Goal: Task Accomplishment & Management: Use online tool/utility

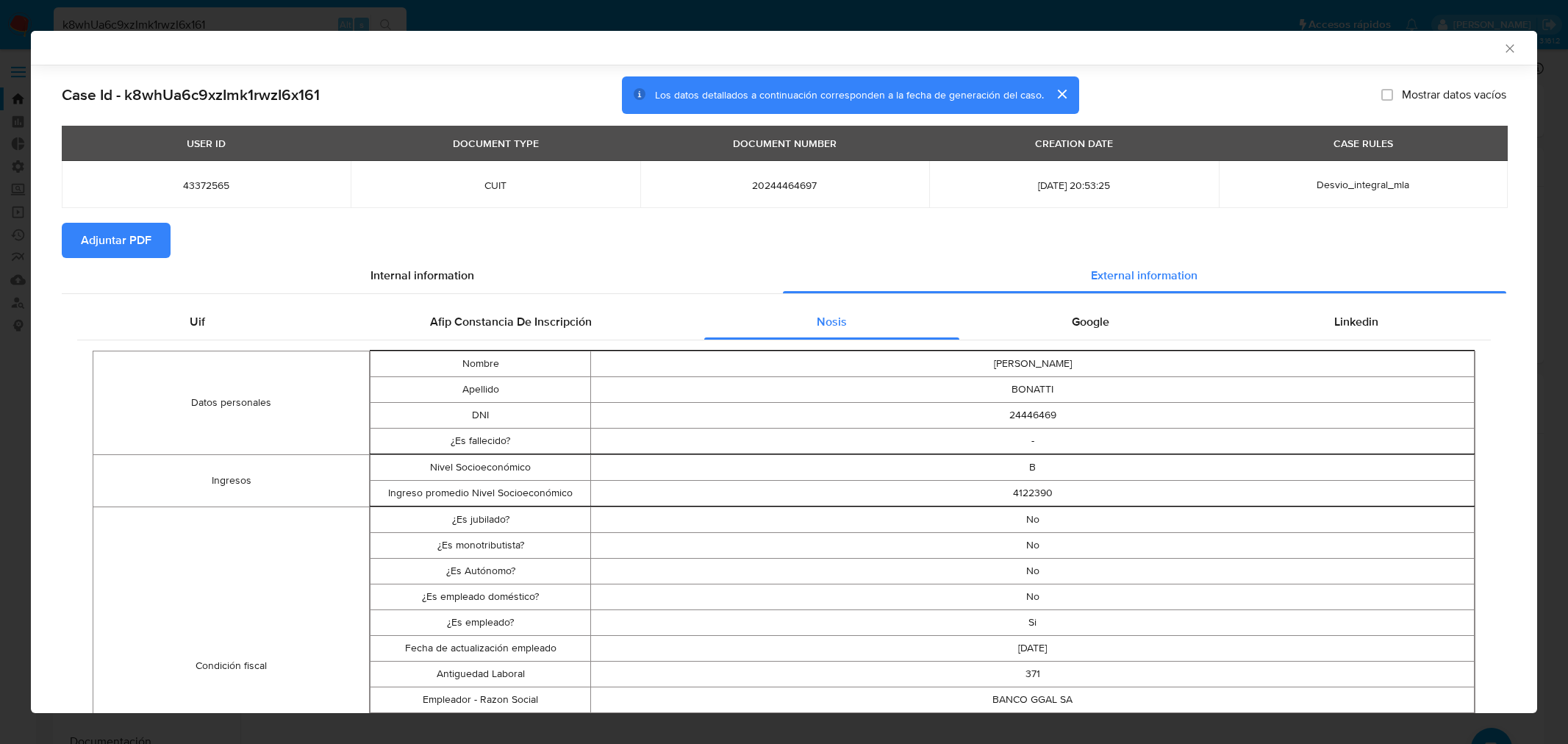
select select "10"
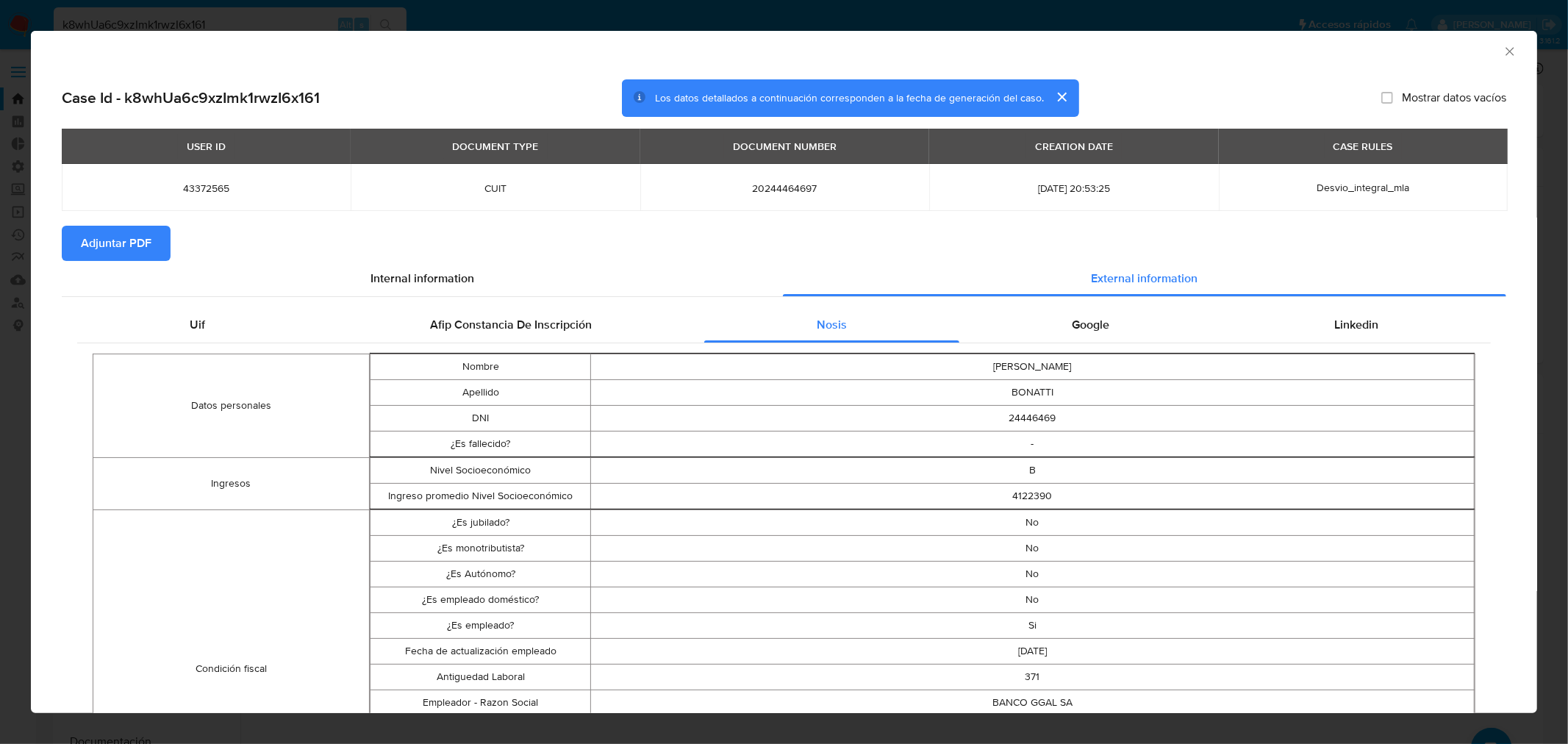
click at [98, 236] on span "Adjuntar PDF" at bounding box center [116, 243] width 71 height 32
click at [429, 282] on span "Internal information" at bounding box center [422, 280] width 104 height 17
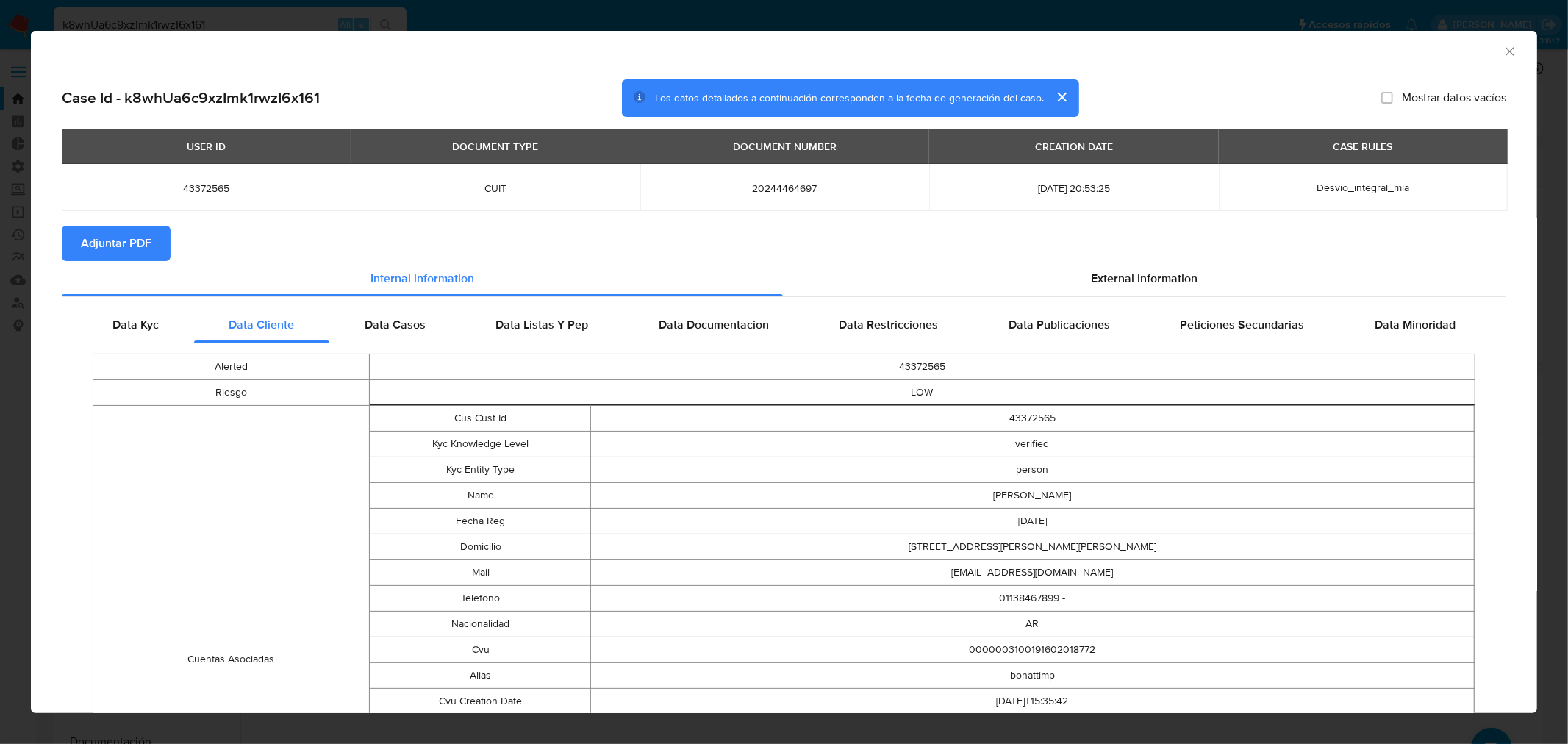
click at [132, 238] on span "Adjuntar PDF" at bounding box center [116, 243] width 71 height 32
click at [1502, 46] on icon "Cerrar ventana" at bounding box center [1510, 52] width 15 height 15
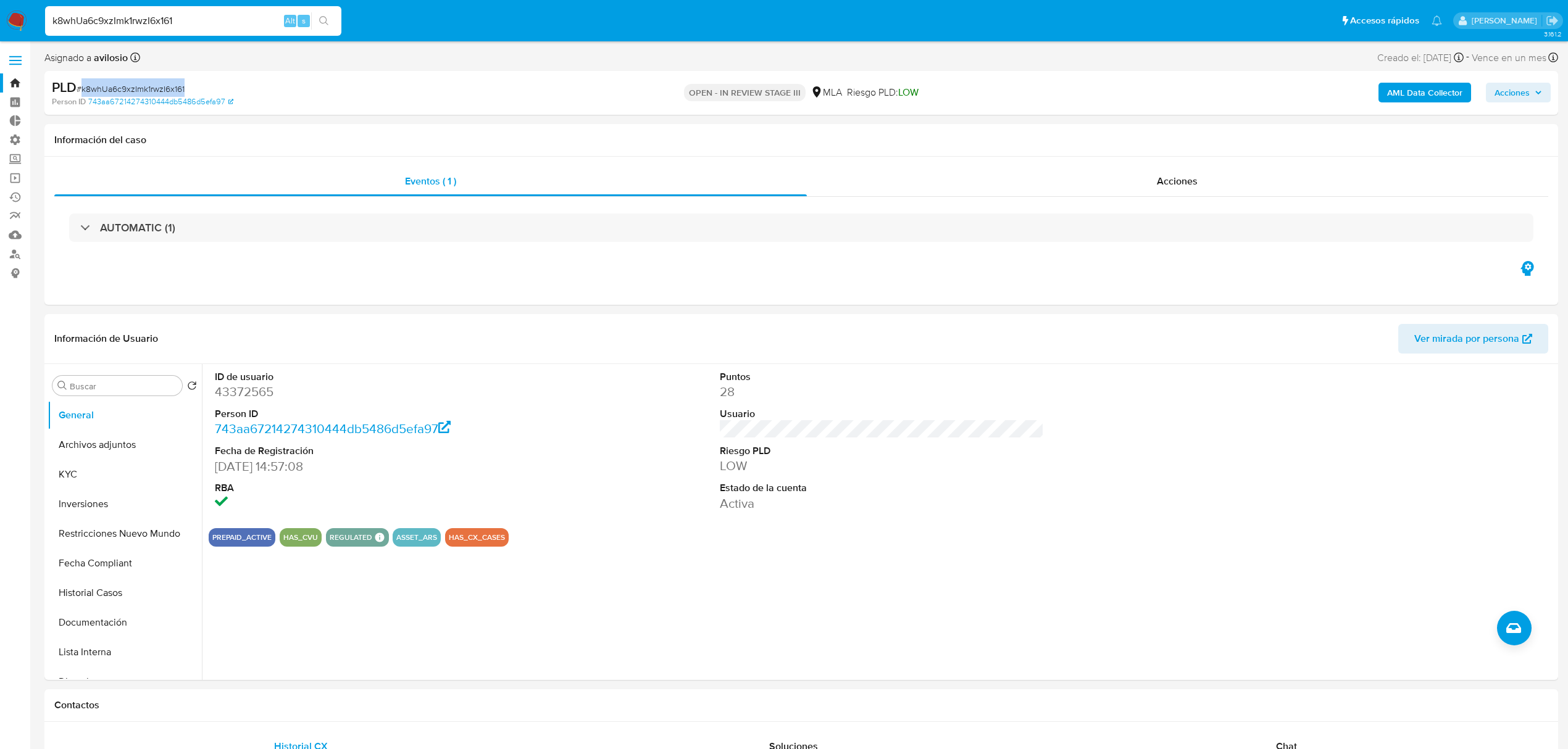
click at [1316, 89] on span "Acciones" at bounding box center [1511, 92] width 35 height 20
click at [774, 541] on div "PREPAID_ACTIVE HAS_CVU REGULATED REGULATED MLA UIF COMPLIES LEGACY Mark Id MLA_…" at bounding box center [882, 537] width 1346 height 18
drag, startPoint x: 209, startPoint y: 85, endPoint x: 84, endPoint y: 85, distance: 125.0
click at [84, 85] on div "PLD # k8whUa6c9xzImk1rwzI6x161" at bounding box center [299, 87] width 495 height 18
copy span "k8whUa6c9xzImk1rwzI6x161"
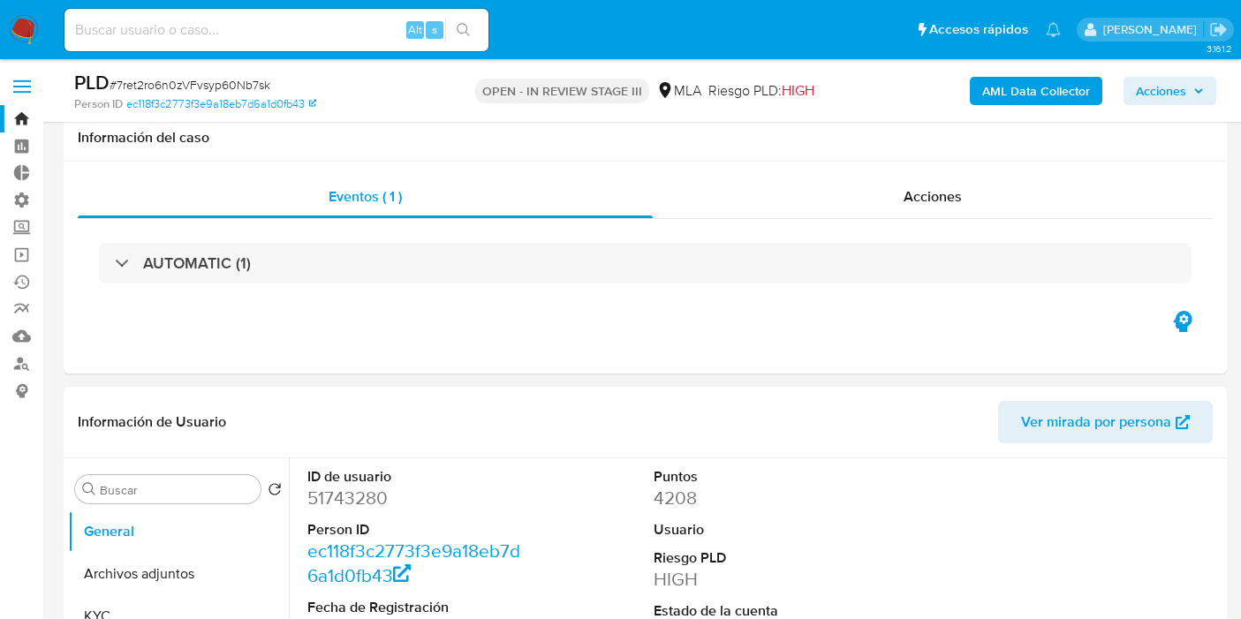
select select "10"
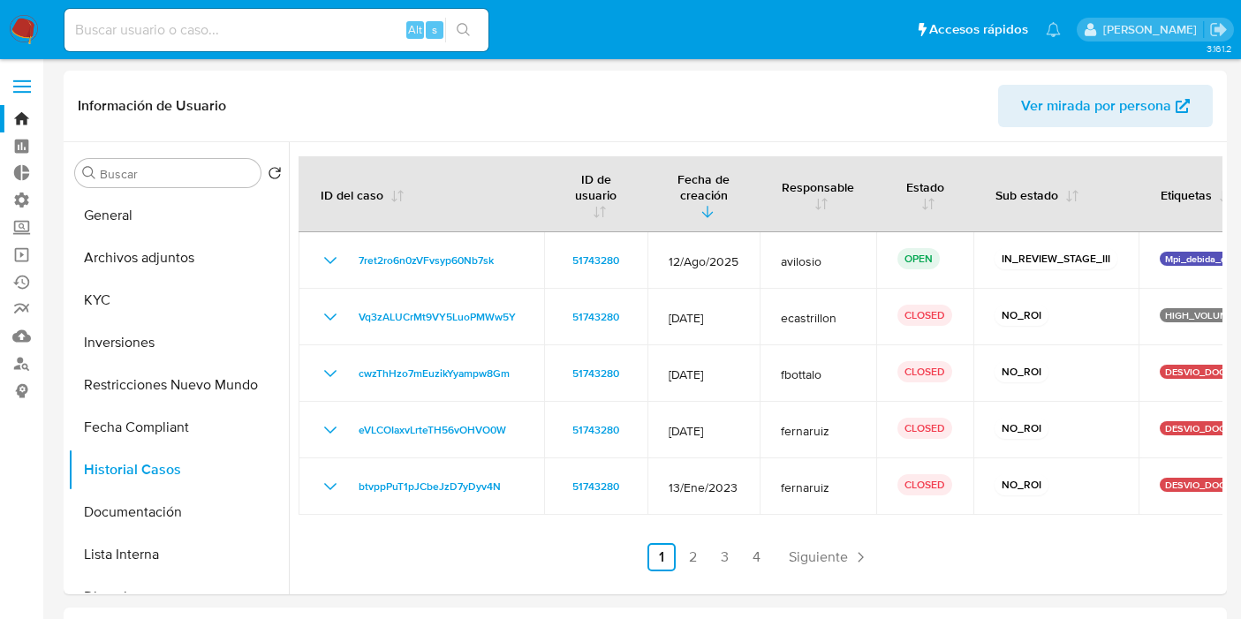
select select "10"
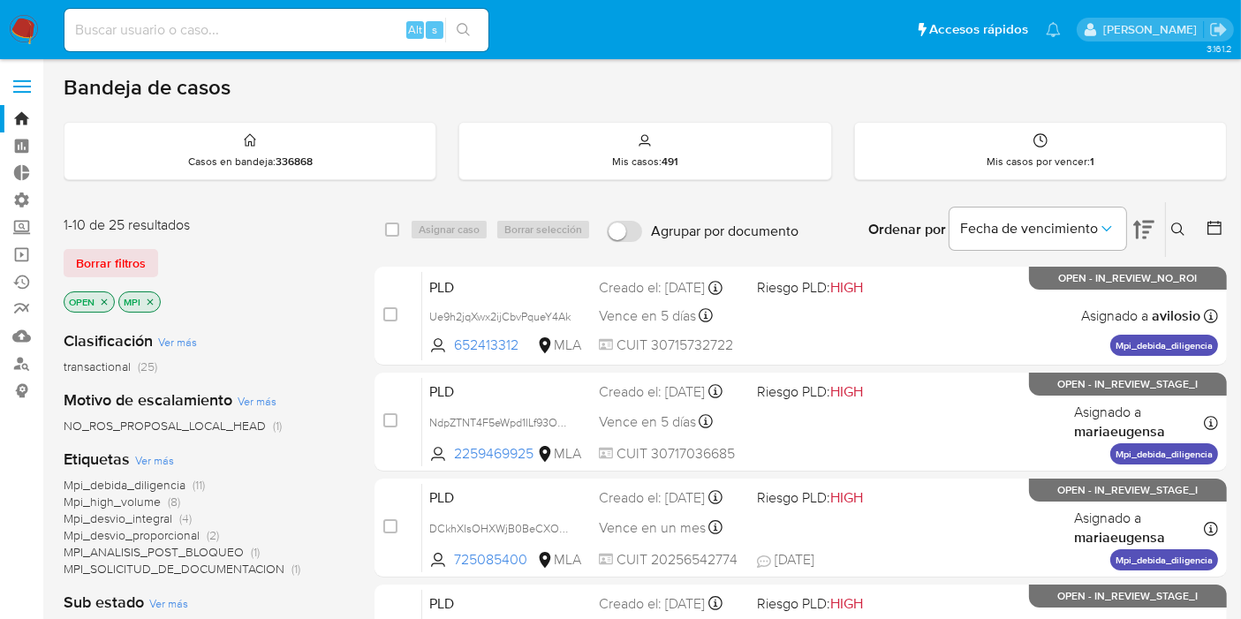
click at [124, 513] on span "Mpi_desvio_integral" at bounding box center [118, 519] width 109 height 18
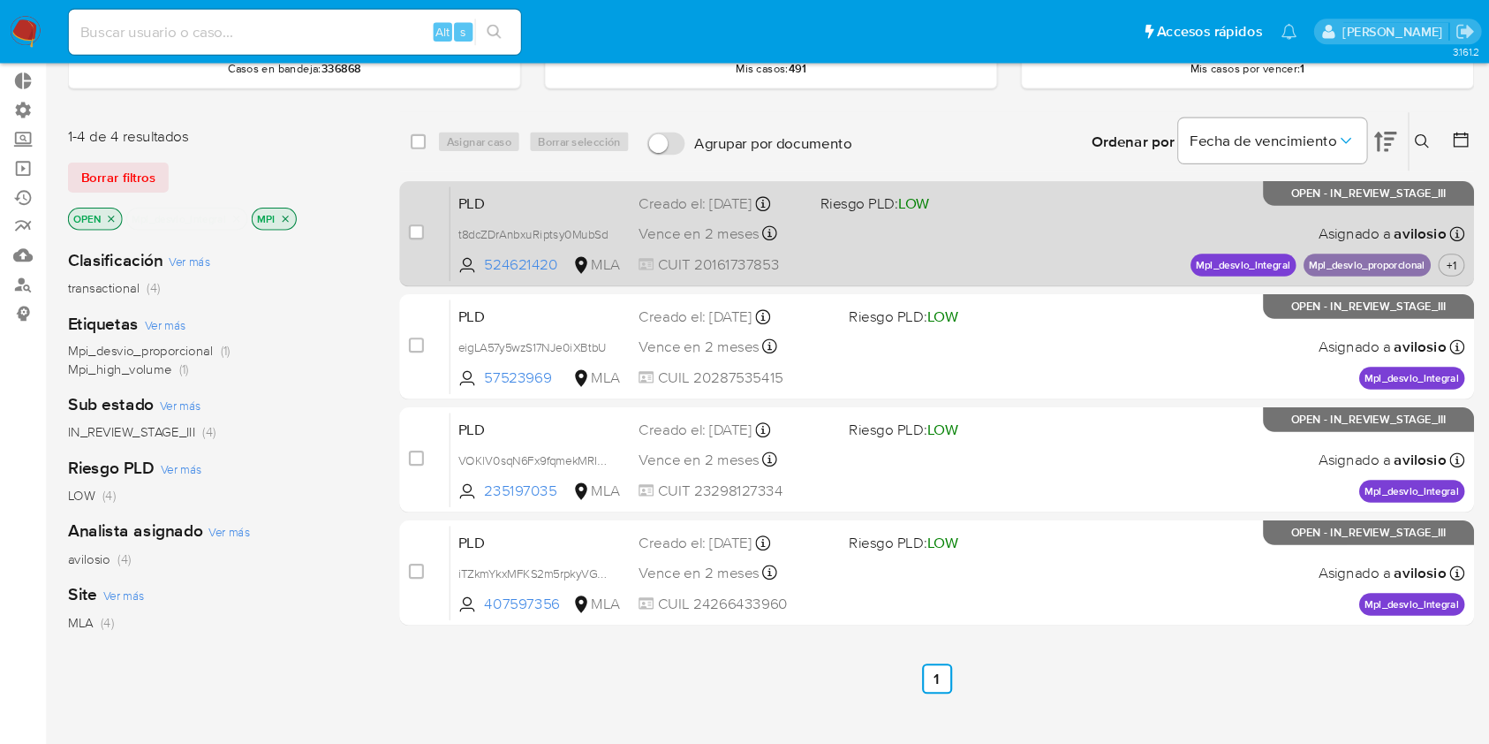
scroll to position [98, 0]
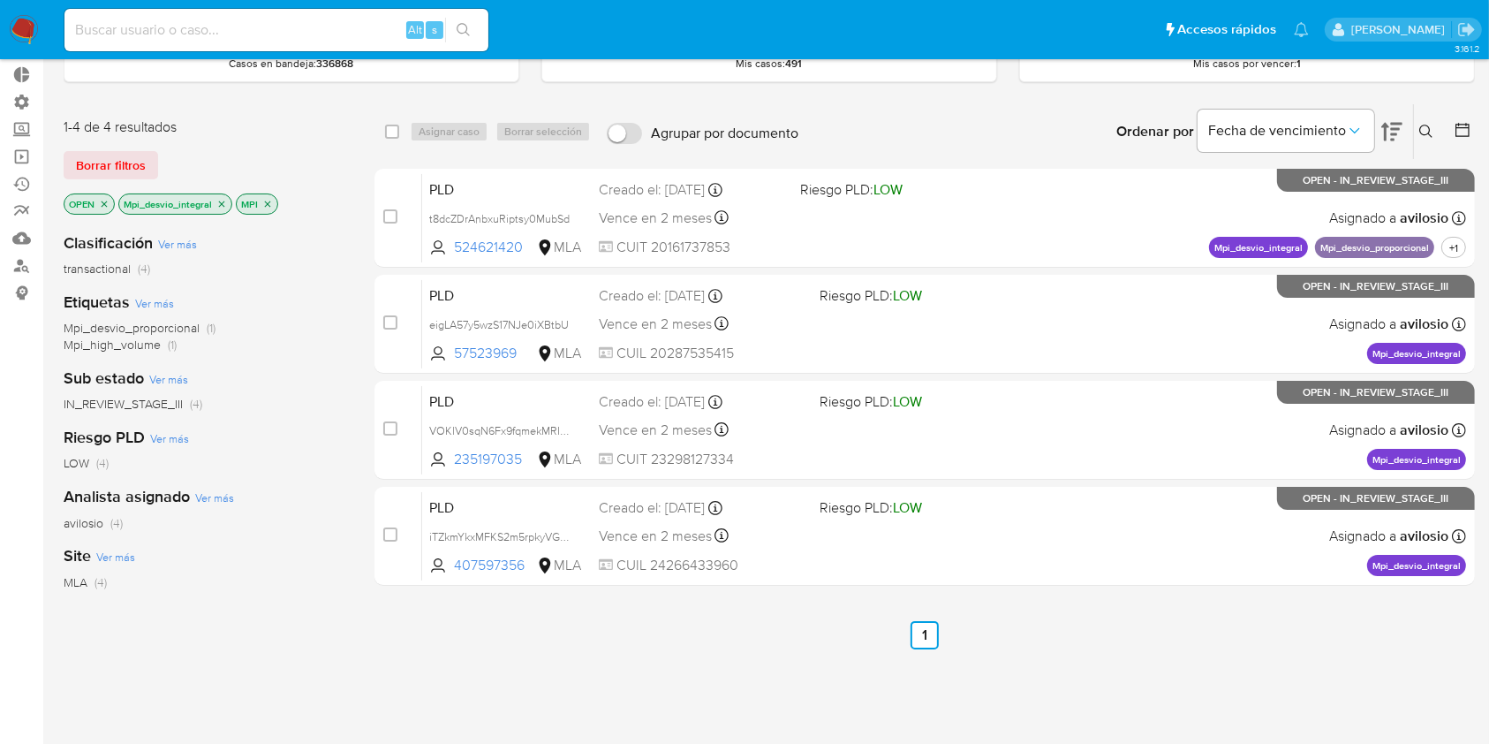
click at [1240, 131] on icon at bounding box center [1391, 131] width 21 height 21
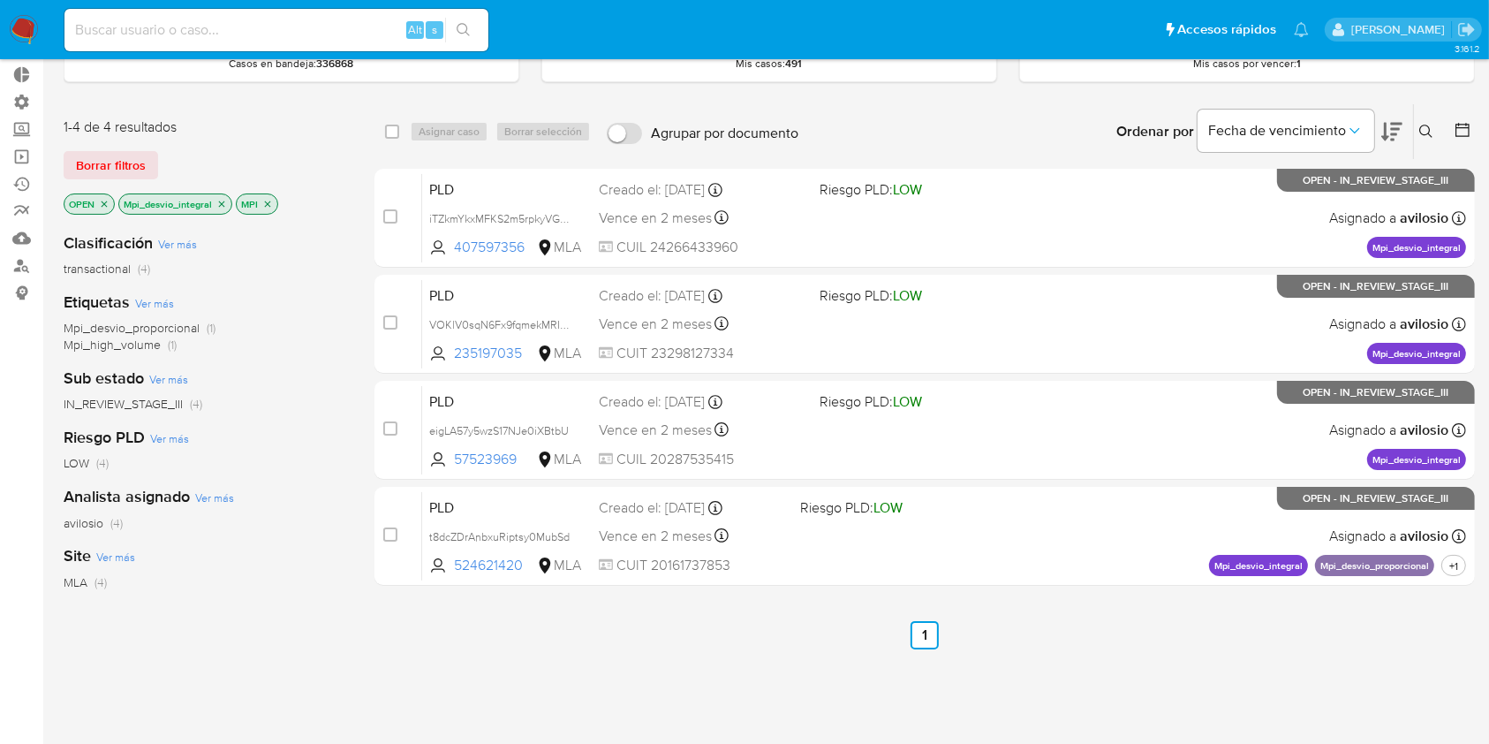
click at [223, 202] on icon "close-filter" at bounding box center [221, 204] width 11 height 11
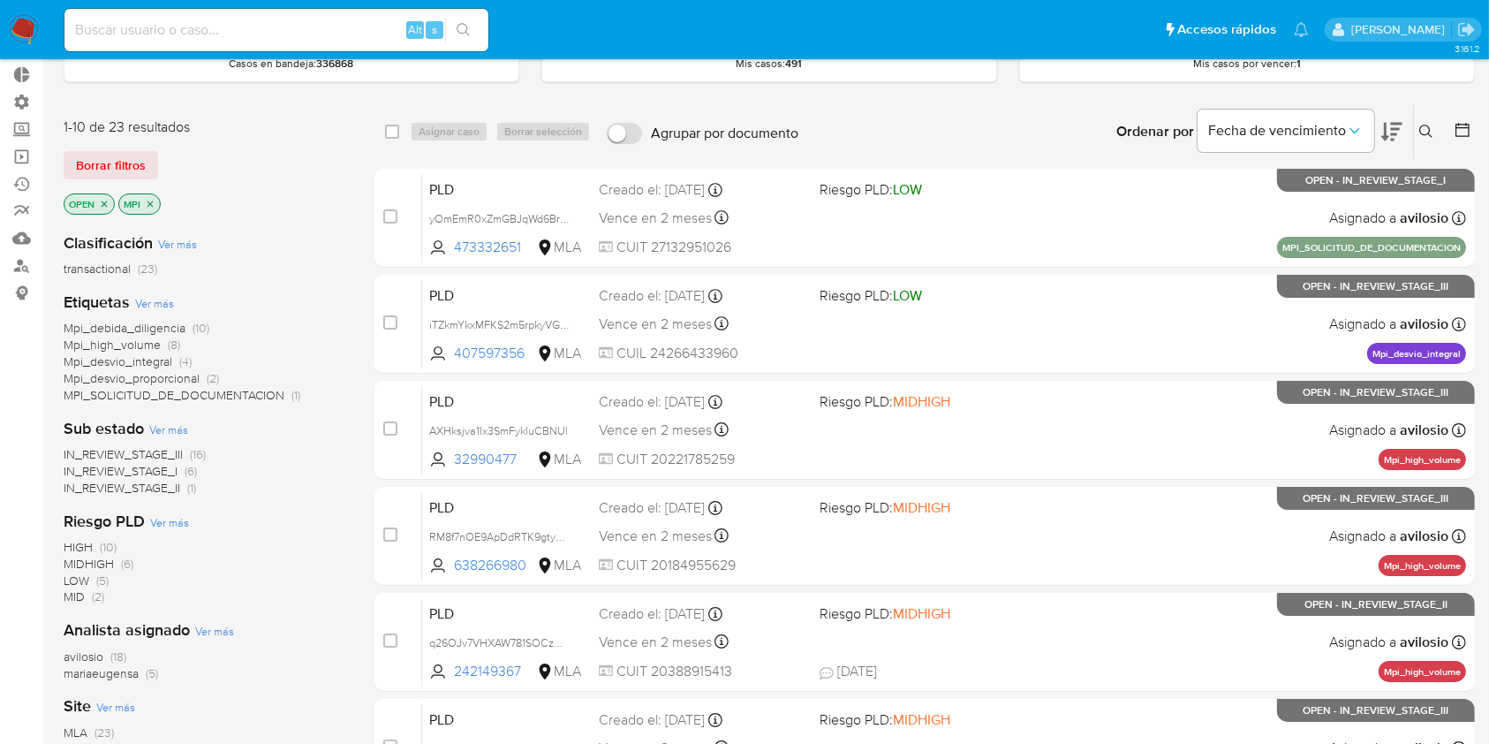
click at [153, 199] on icon "close-filter" at bounding box center [150, 204] width 11 height 11
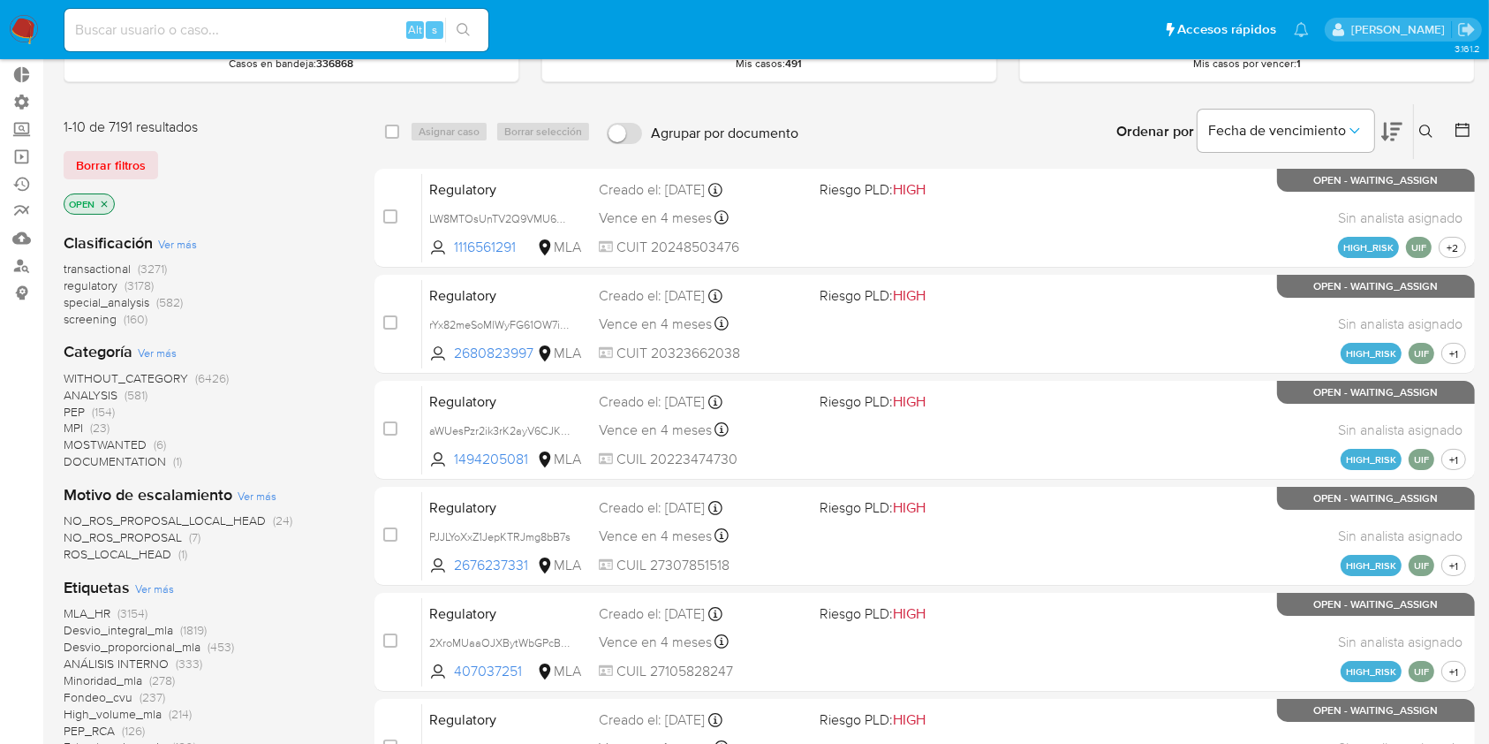
drag, startPoint x: 144, startPoint y: 630, endPoint x: 163, endPoint y: 590, distance: 43.9
click at [163, 590] on div "Etiquetas Ver más MLA_HR (3154) Desvio_integral_mla (1819) Desvio_proporcional_…" at bounding box center [205, 674] width 283 height 195
click at [21, 30] on img at bounding box center [24, 30] width 30 height 30
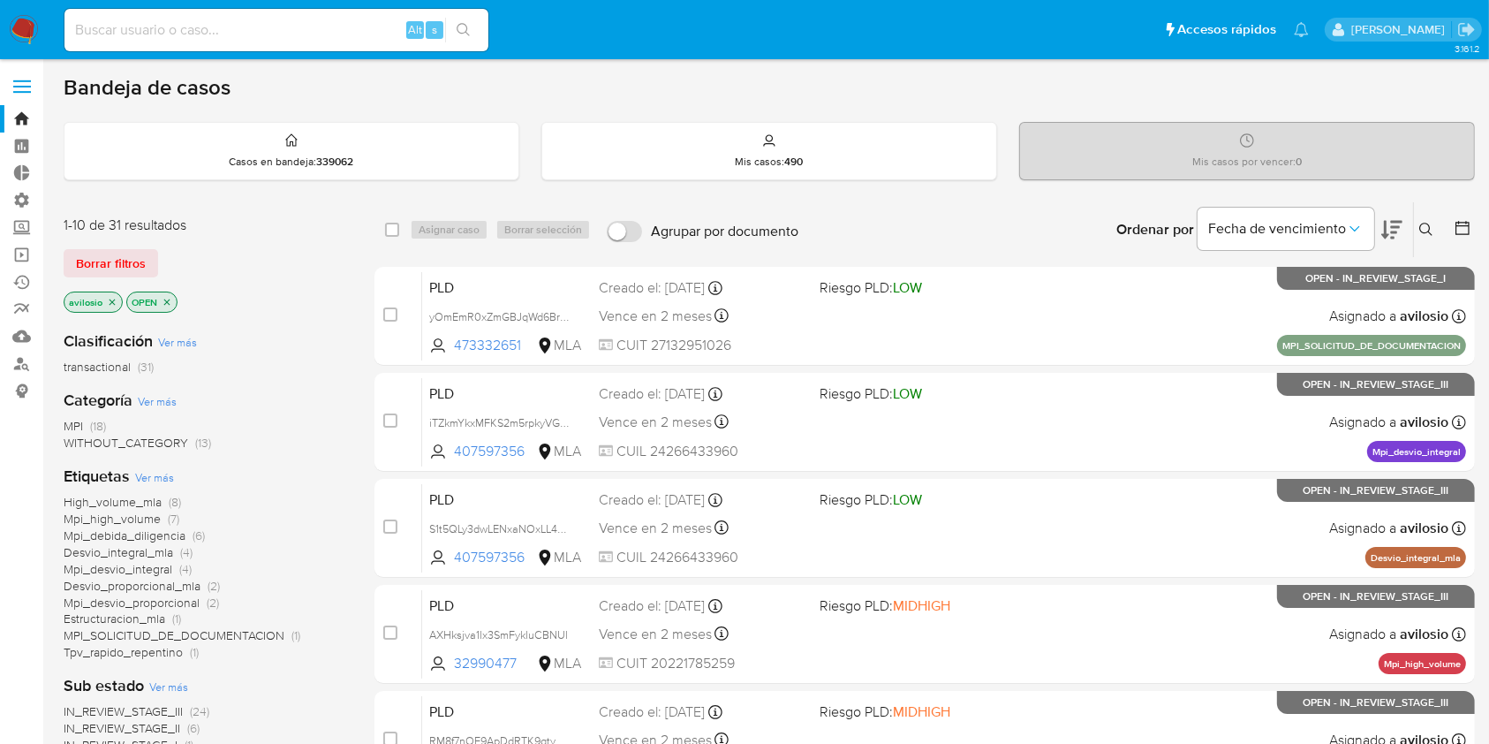
click at [144, 556] on span "Desvio_integral_mla" at bounding box center [119, 552] width 110 height 18
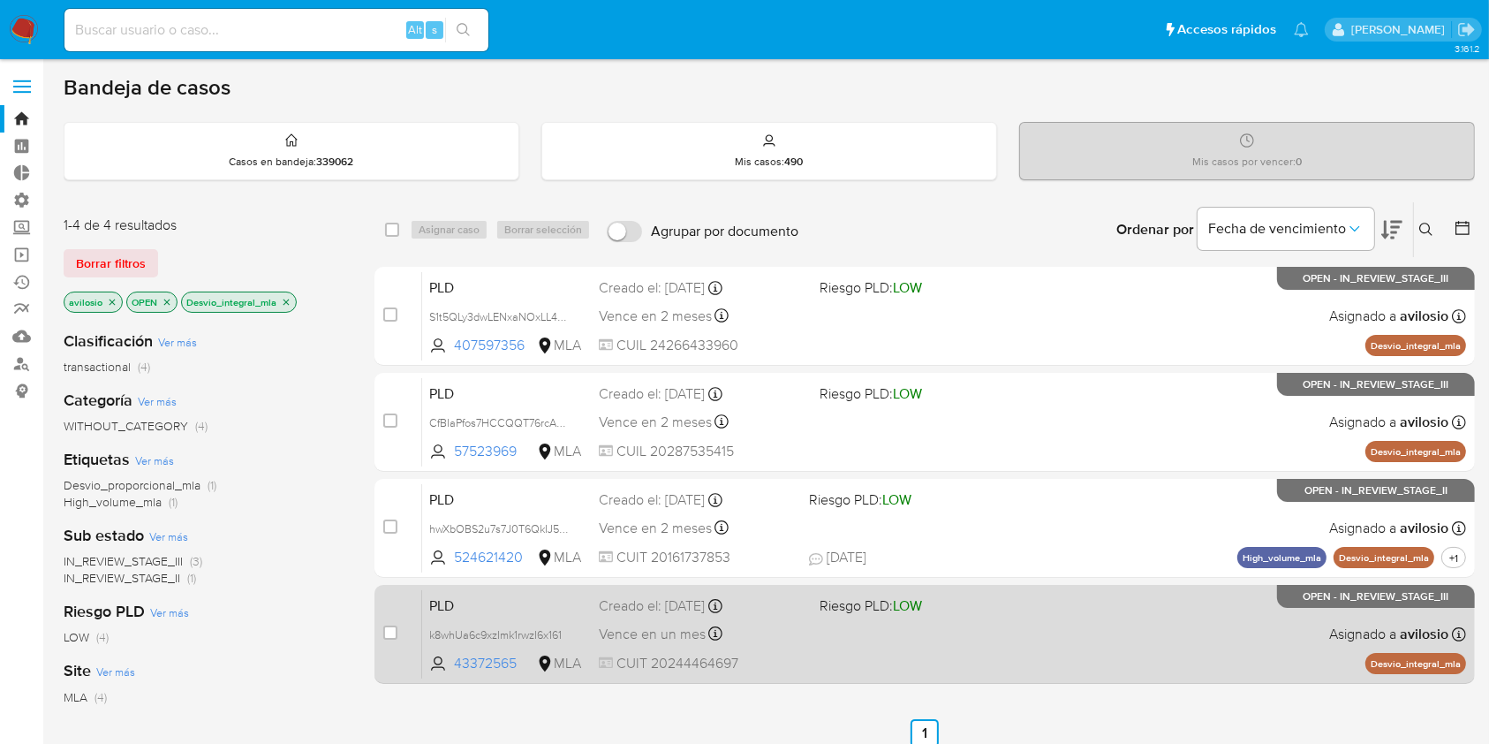
click at [1044, 639] on div "PLD k8whUa6c9xzImk1rwzI6x161 43372565 MLA Riesgo PLD: LOW Creado el: 12/08/2025…" at bounding box center [944, 633] width 1044 height 89
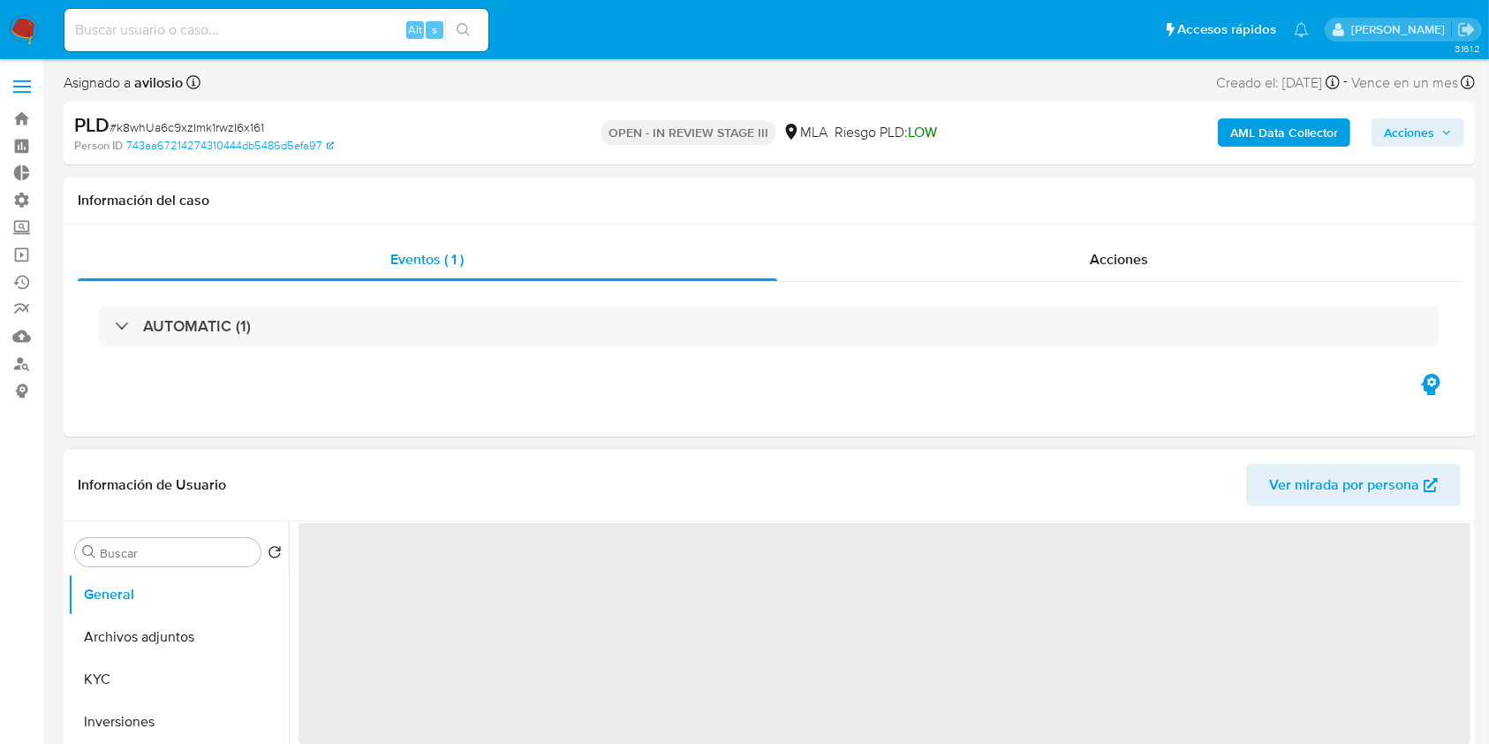
select select "10"
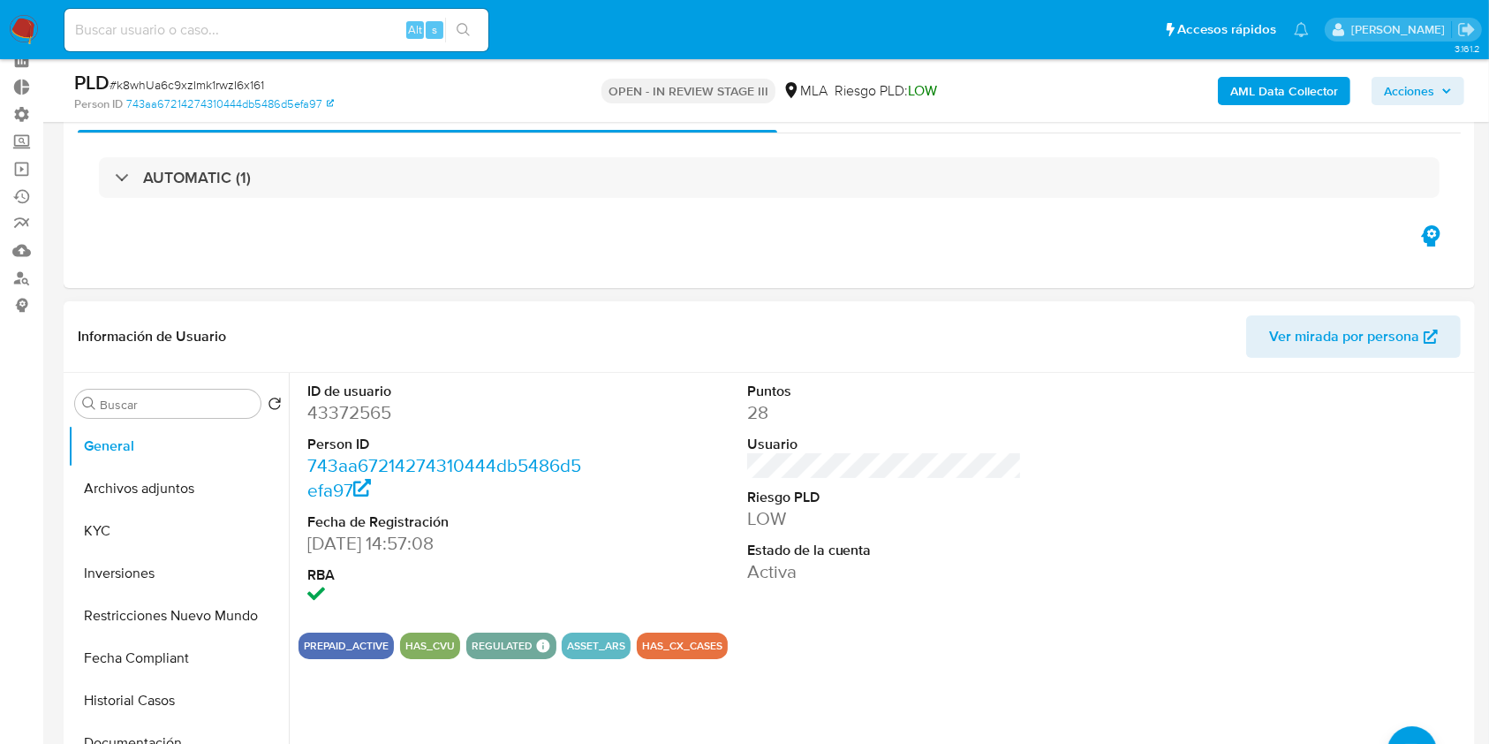
scroll to position [117, 0]
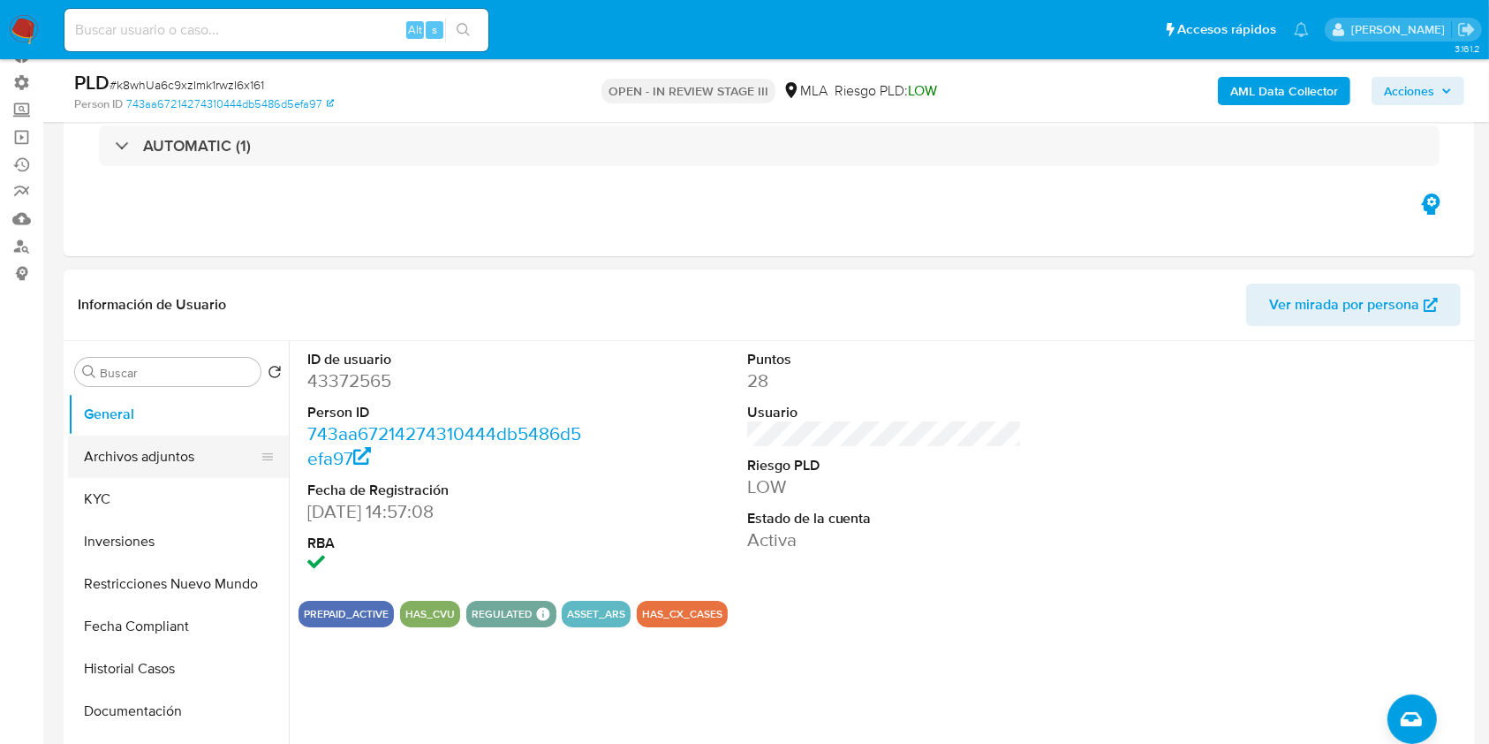
click at [192, 463] on button "Archivos adjuntos" at bounding box center [171, 456] width 207 height 42
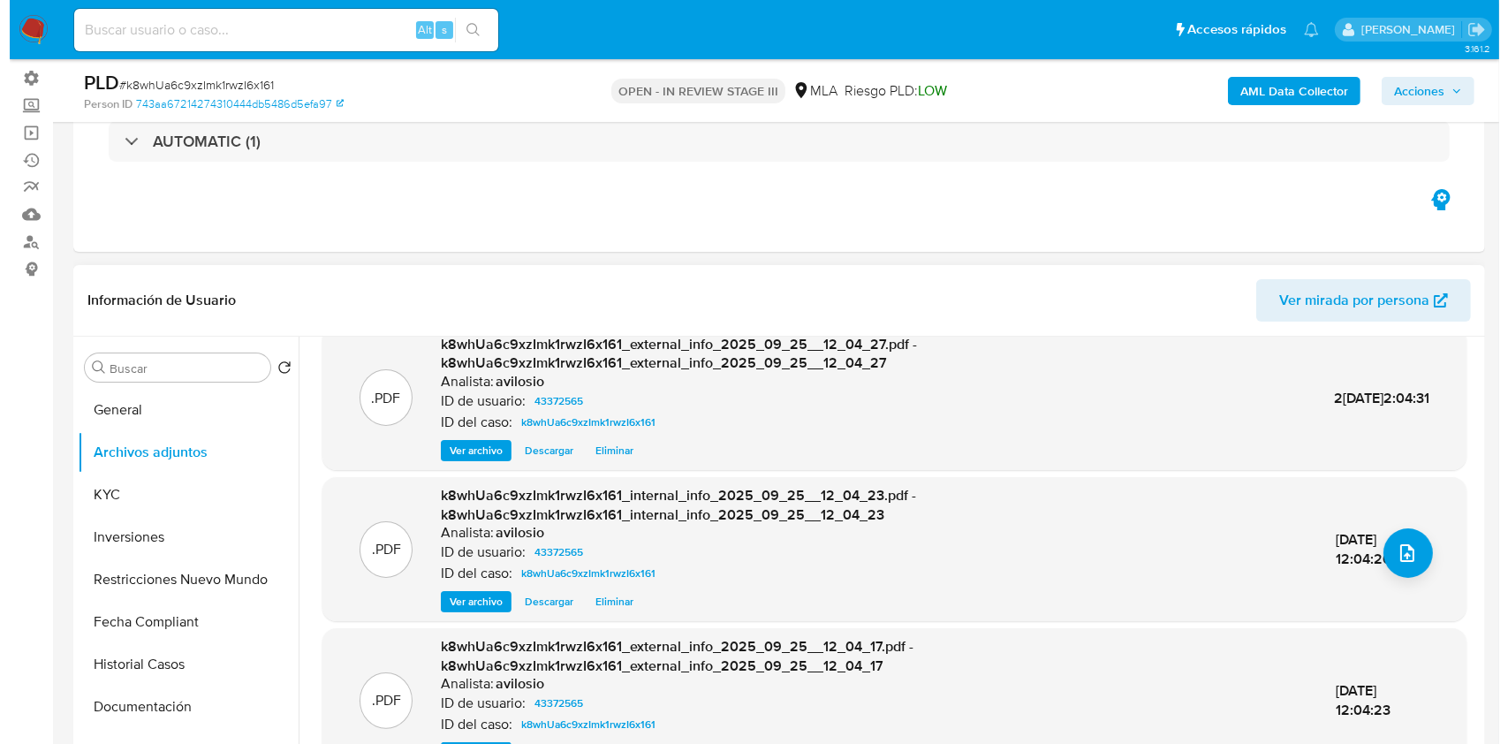
scroll to position [235, 0]
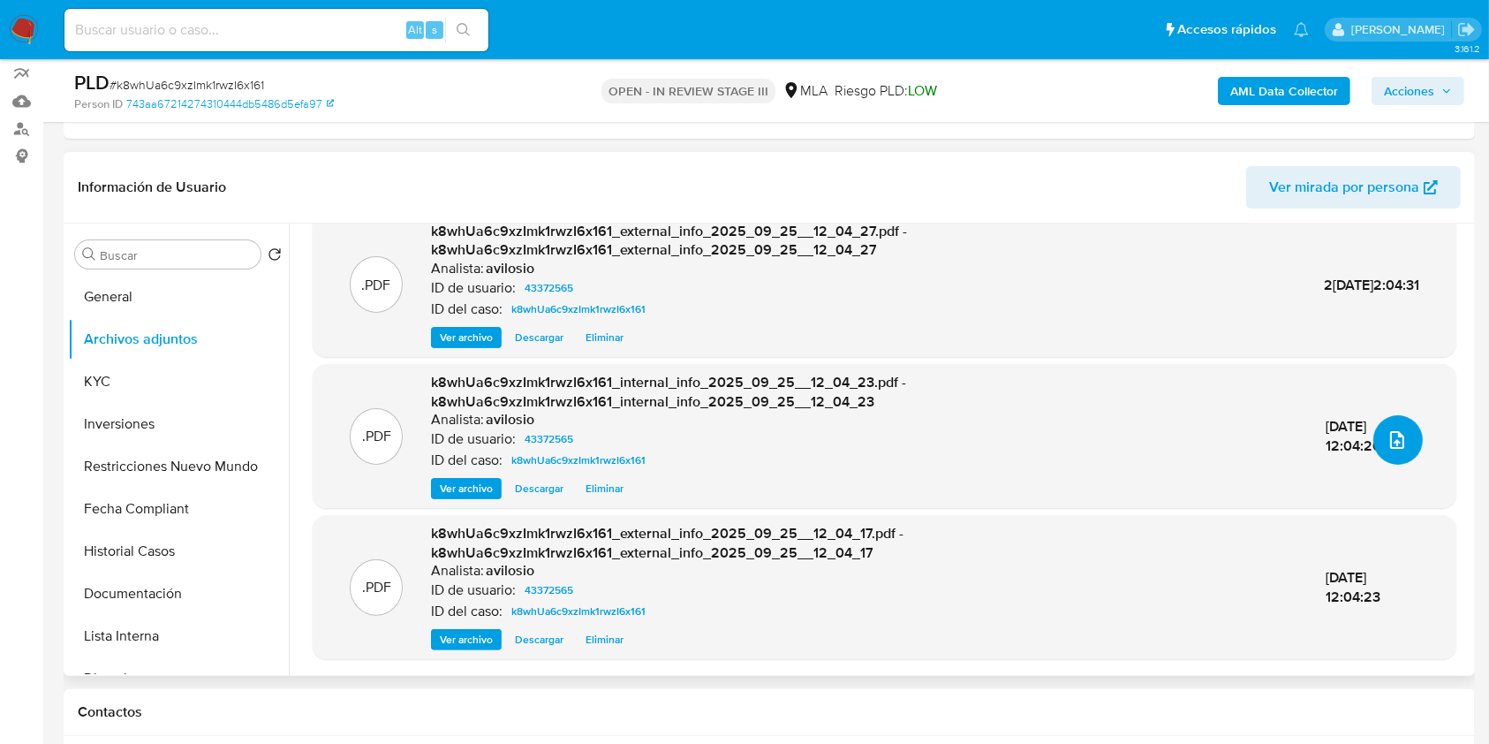
click at [1409, 441] on button "upload-file" at bounding box center [1397, 439] width 49 height 49
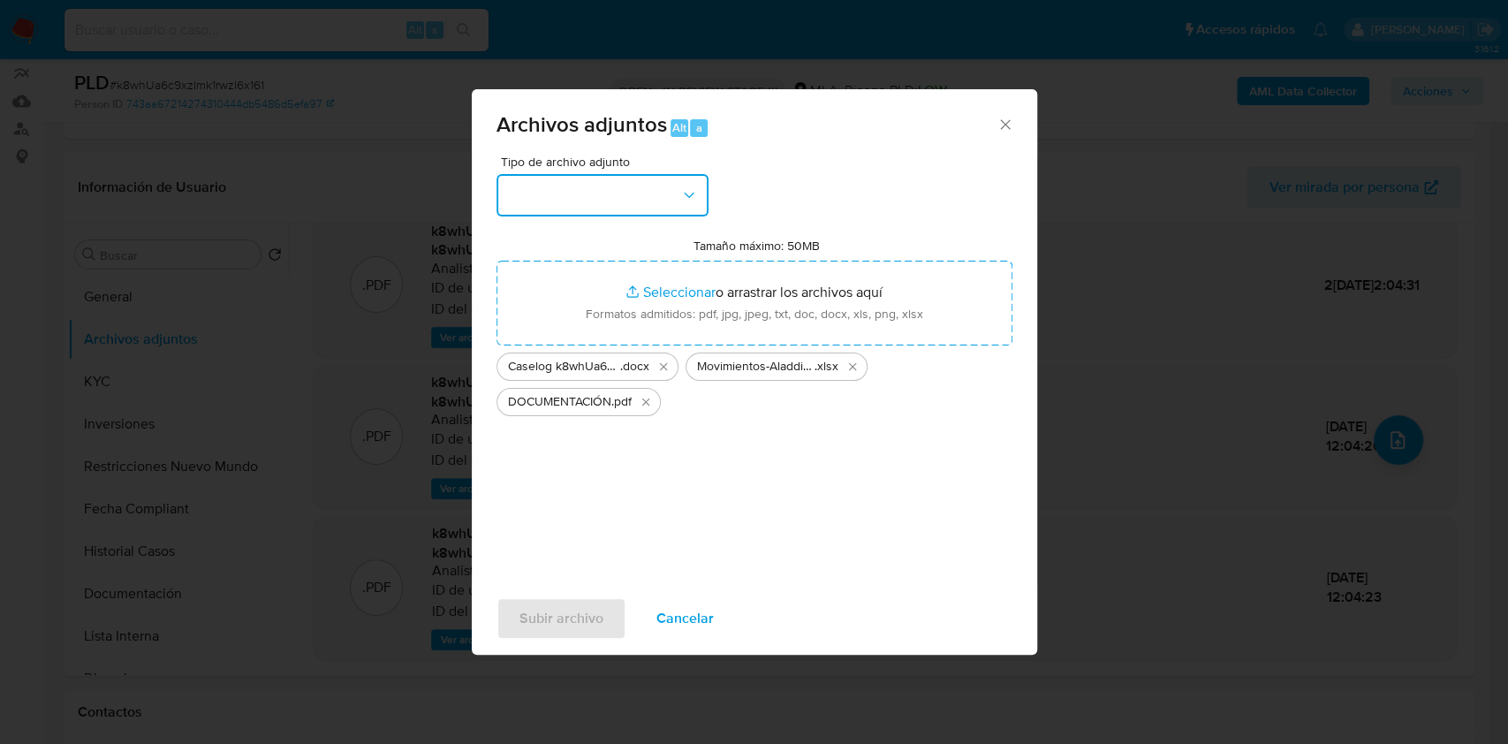
click at [650, 189] on button "button" at bounding box center [602, 195] width 212 height 42
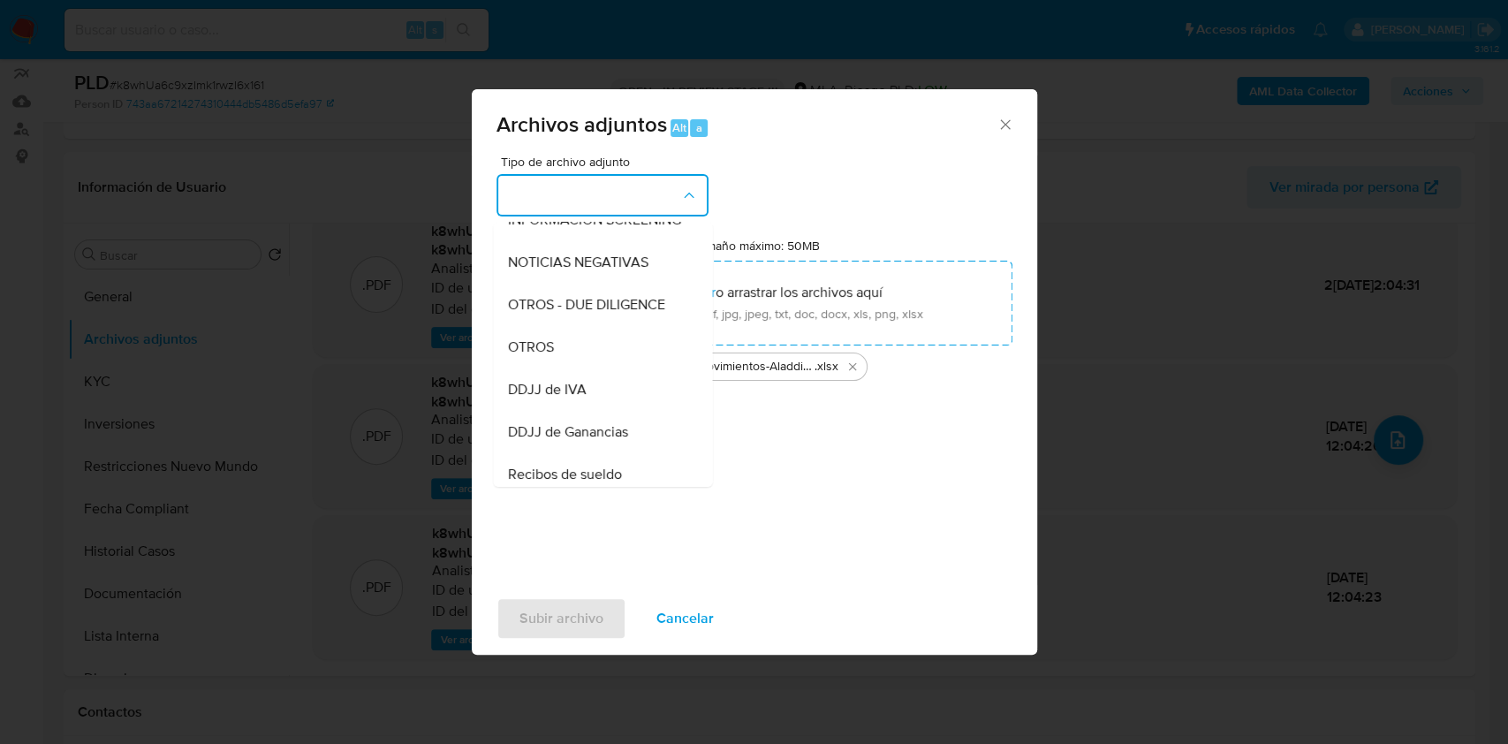
click at [575, 346] on div "OTROS" at bounding box center [597, 347] width 180 height 42
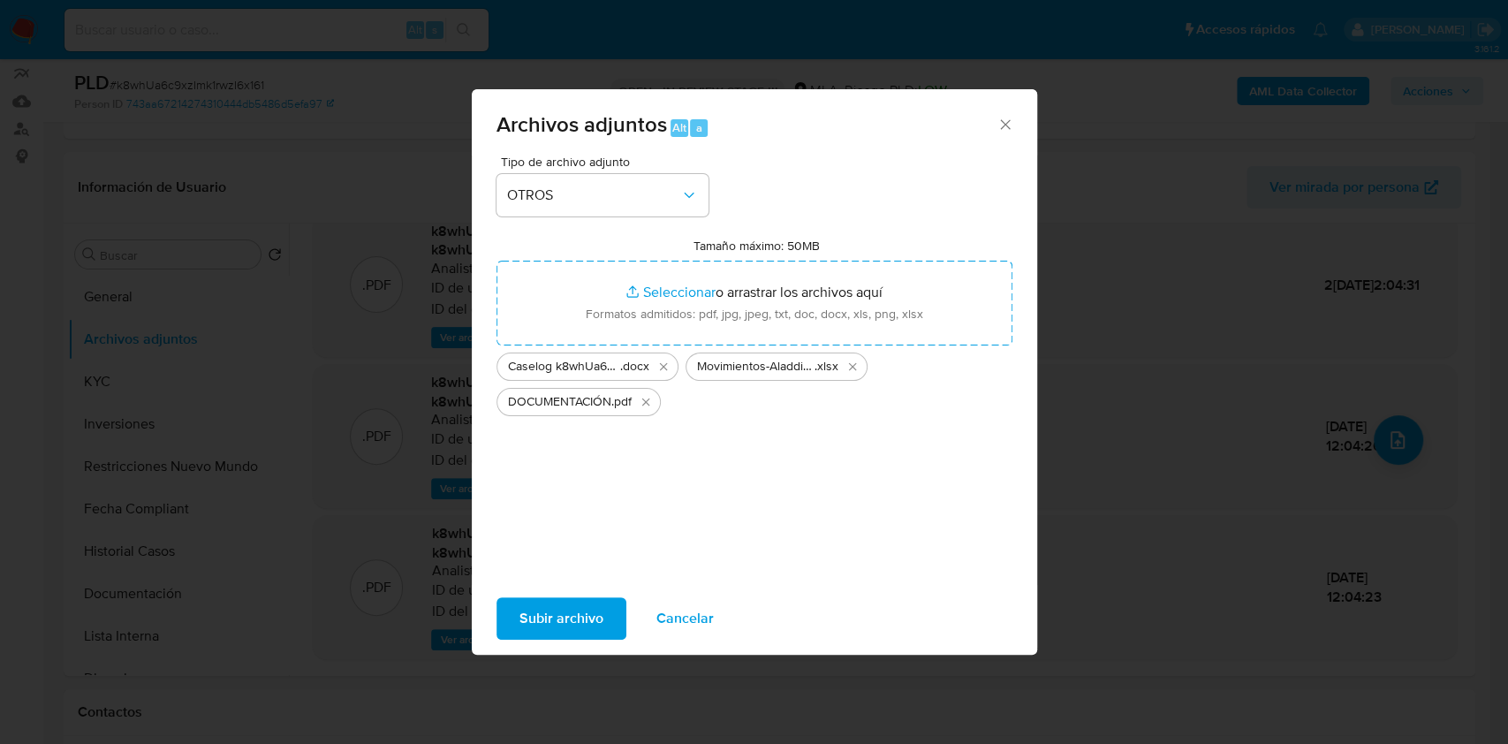
click at [579, 601] on span "Subir archivo" at bounding box center [561, 618] width 84 height 39
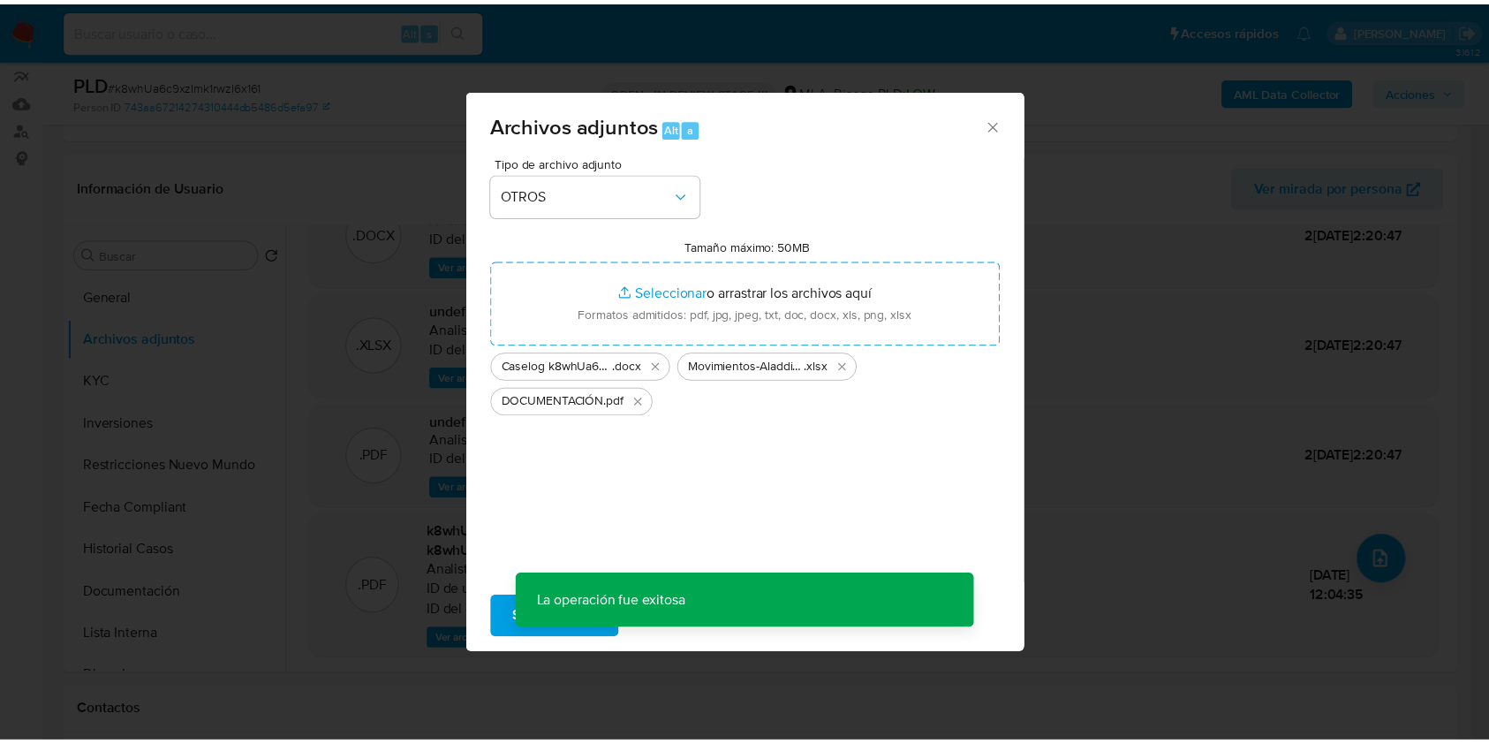
scroll to position [55, 0]
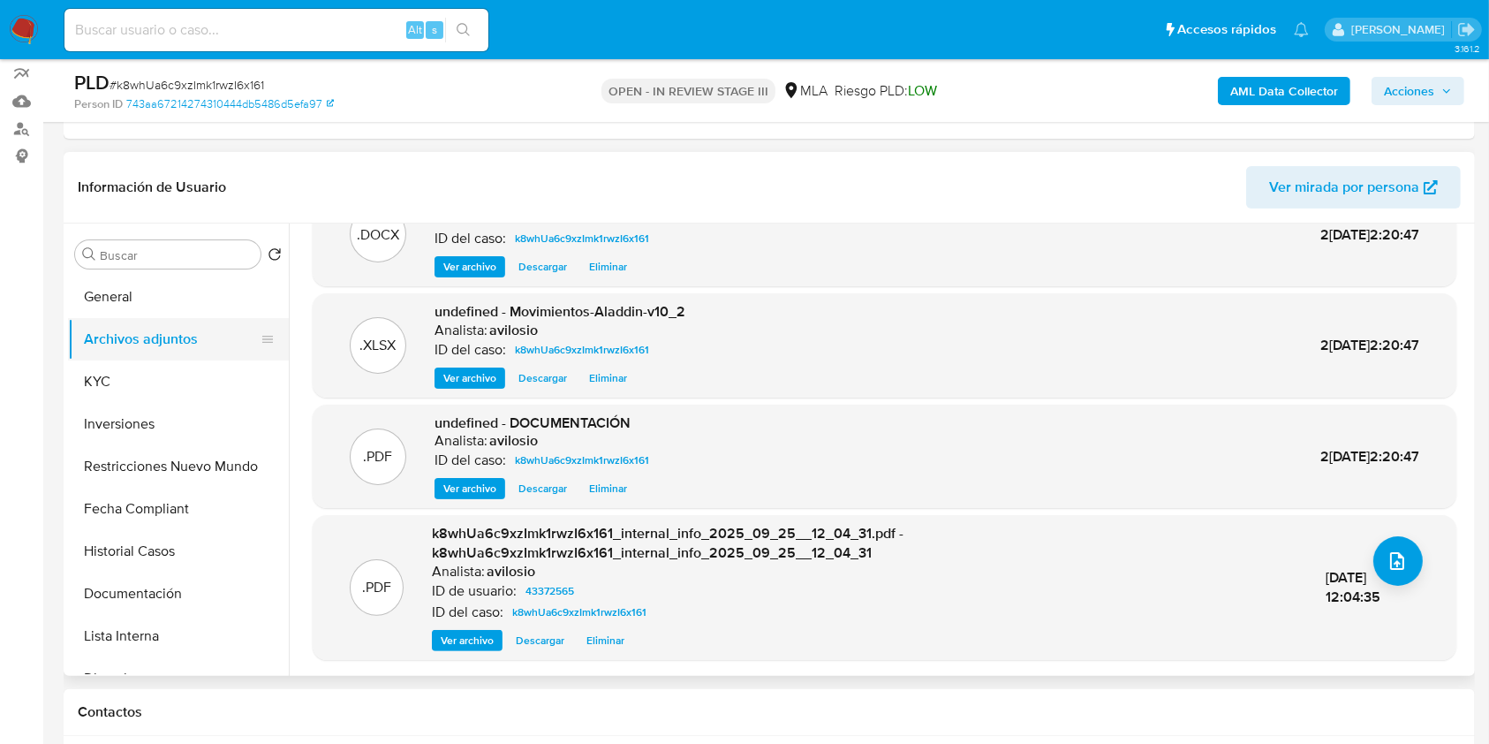
click at [183, 341] on button "Archivos adjuntos" at bounding box center [171, 339] width 207 height 42
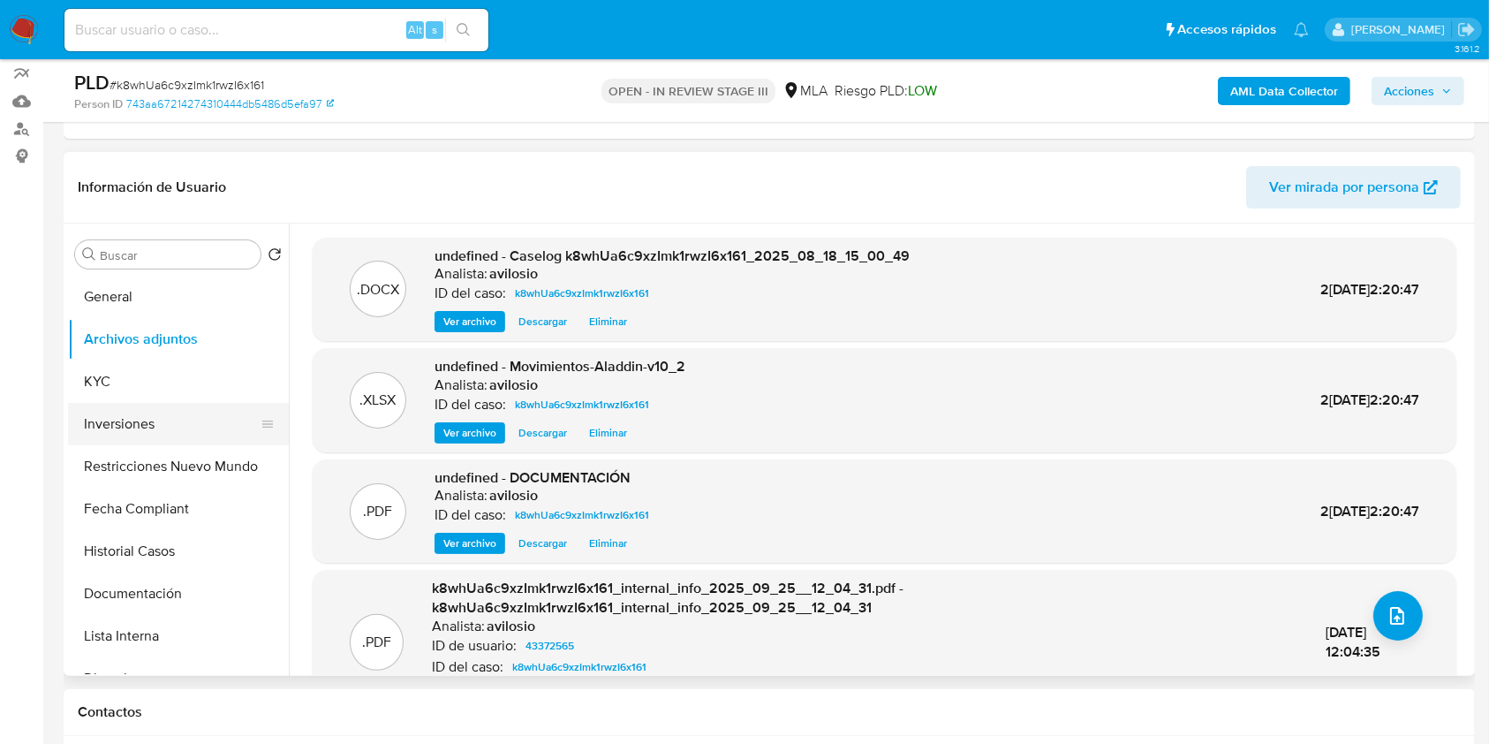
click at [147, 426] on button "Inversiones" at bounding box center [171, 424] width 207 height 42
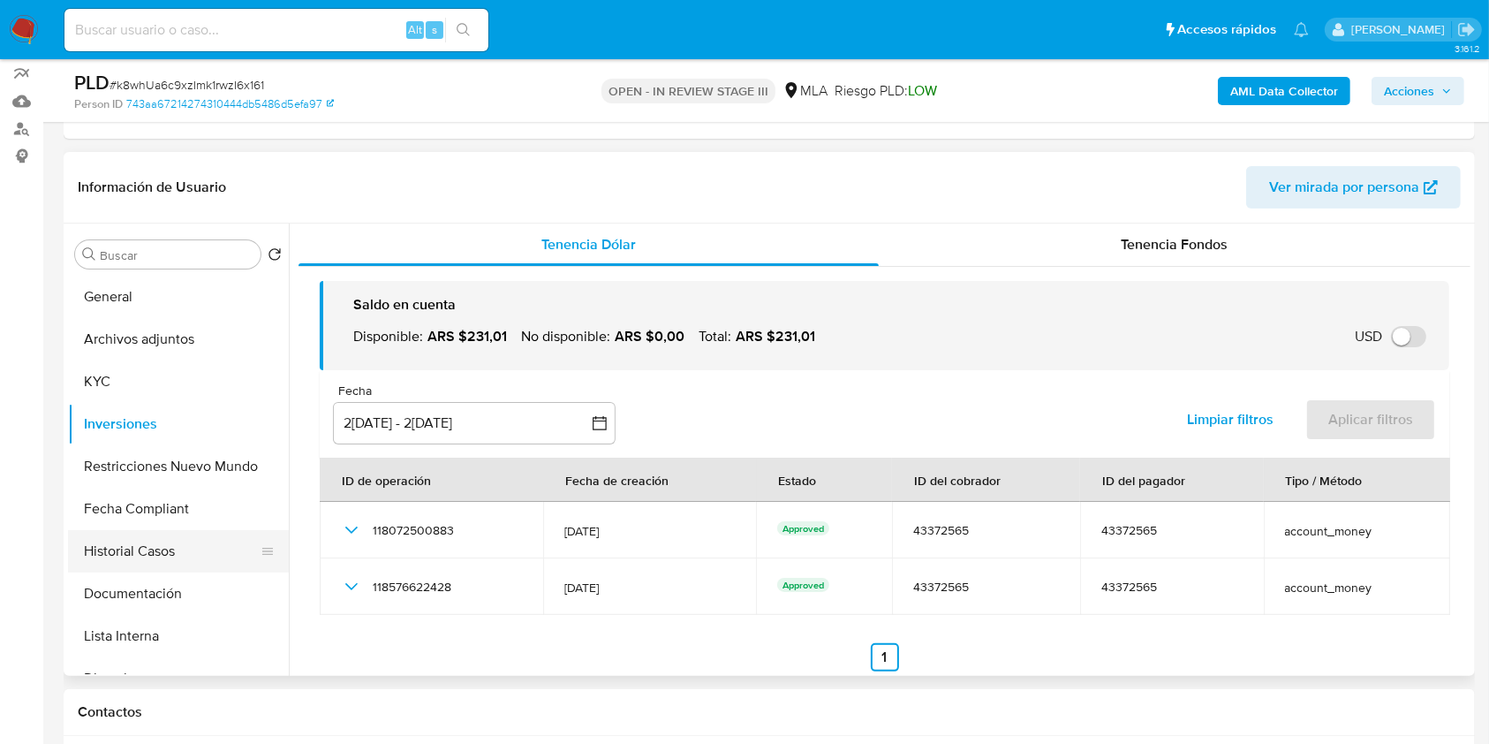
click at [129, 550] on button "Historial Casos" at bounding box center [171, 551] width 207 height 42
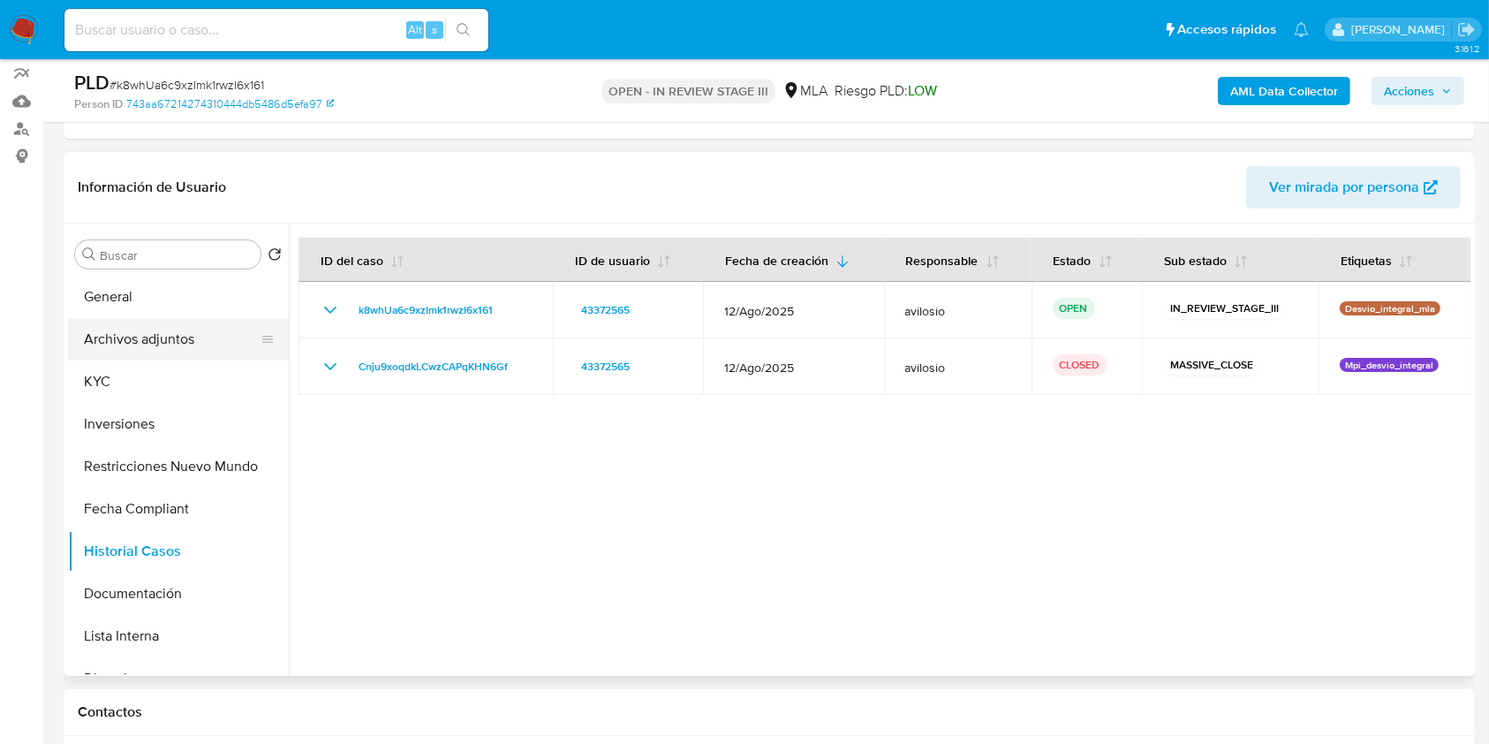
click at [132, 350] on button "Archivos adjuntos" at bounding box center [171, 339] width 207 height 42
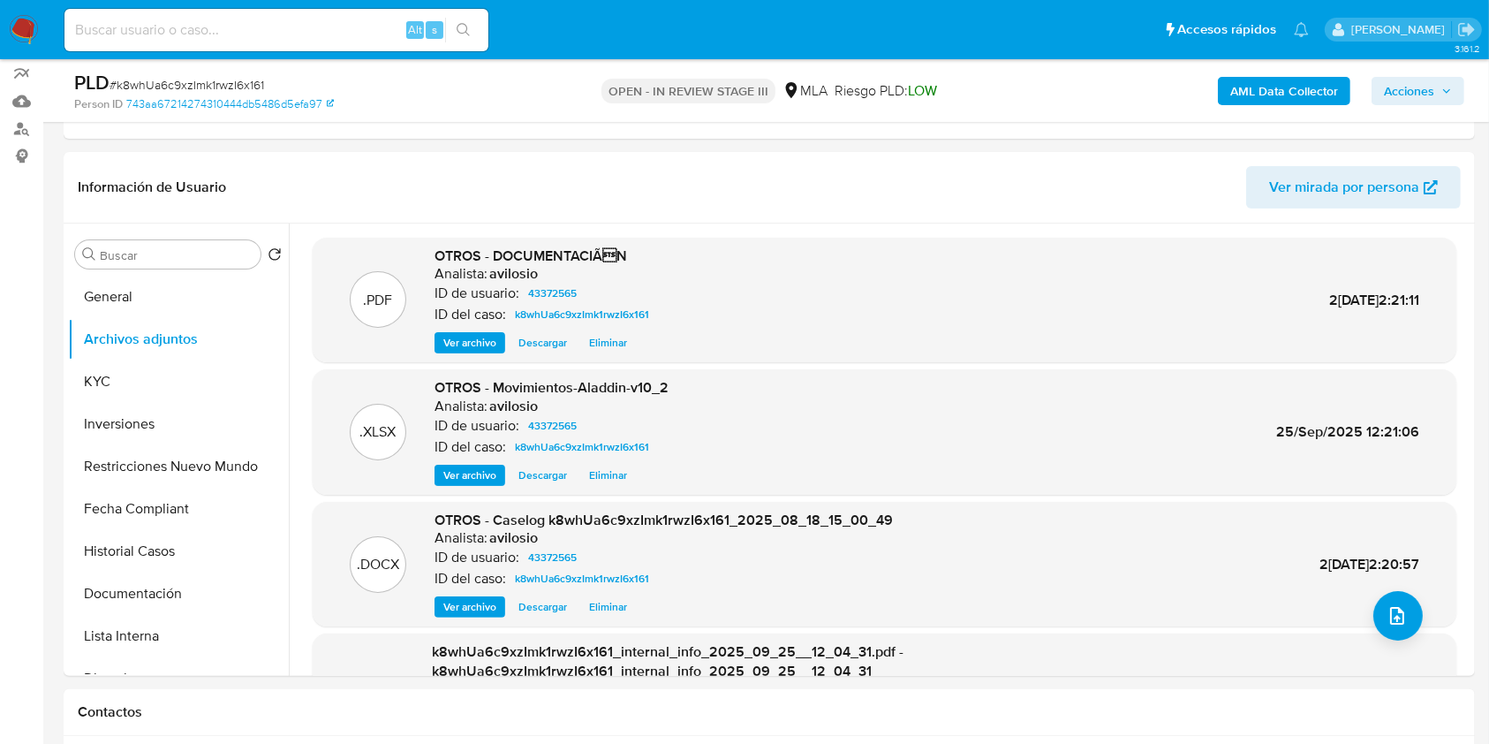
click at [1447, 98] on span "Acciones" at bounding box center [1418, 91] width 68 height 25
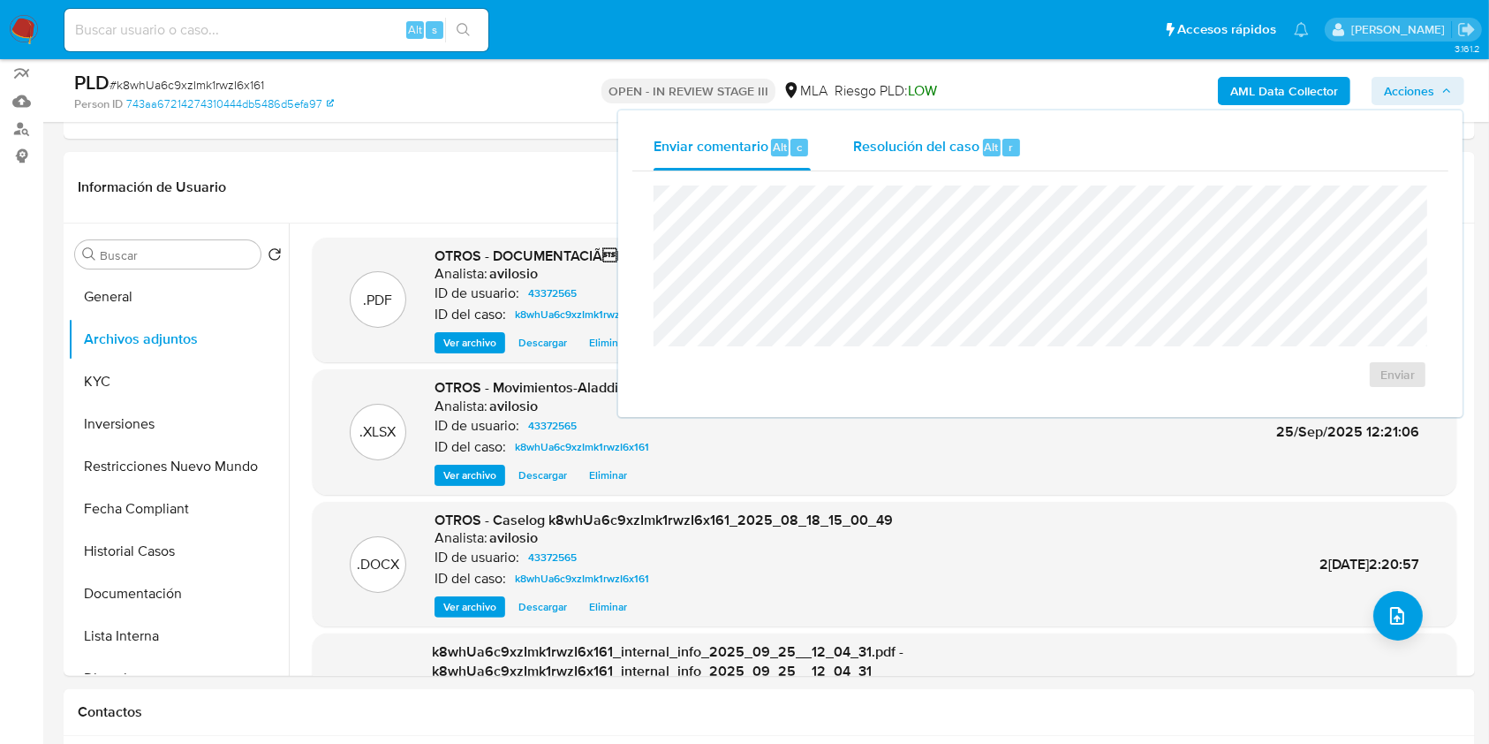
click at [939, 152] on span "Resolución del caso" at bounding box center [916, 146] width 126 height 20
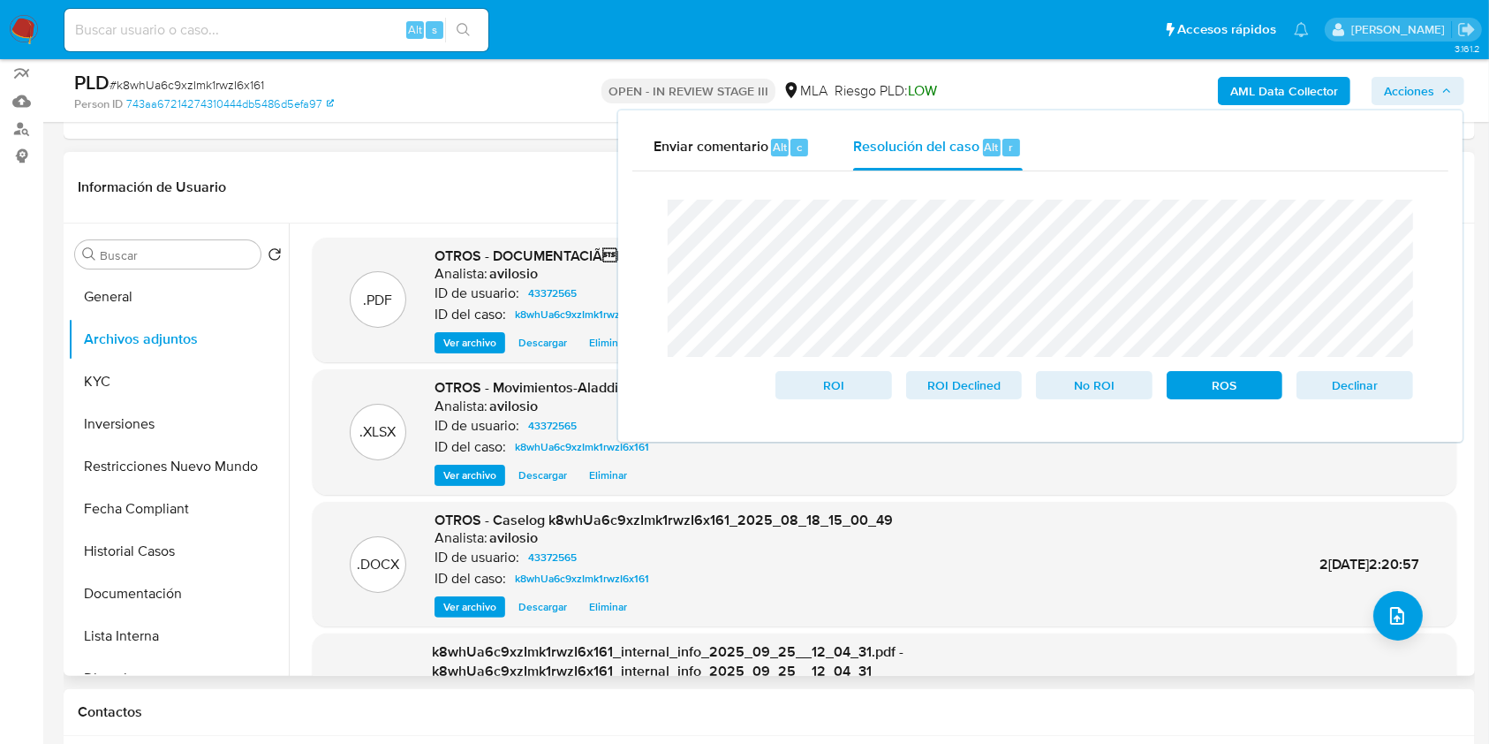
click at [416, 188] on header "Información de Usuario Ver mirada por persona" at bounding box center [769, 187] width 1383 height 42
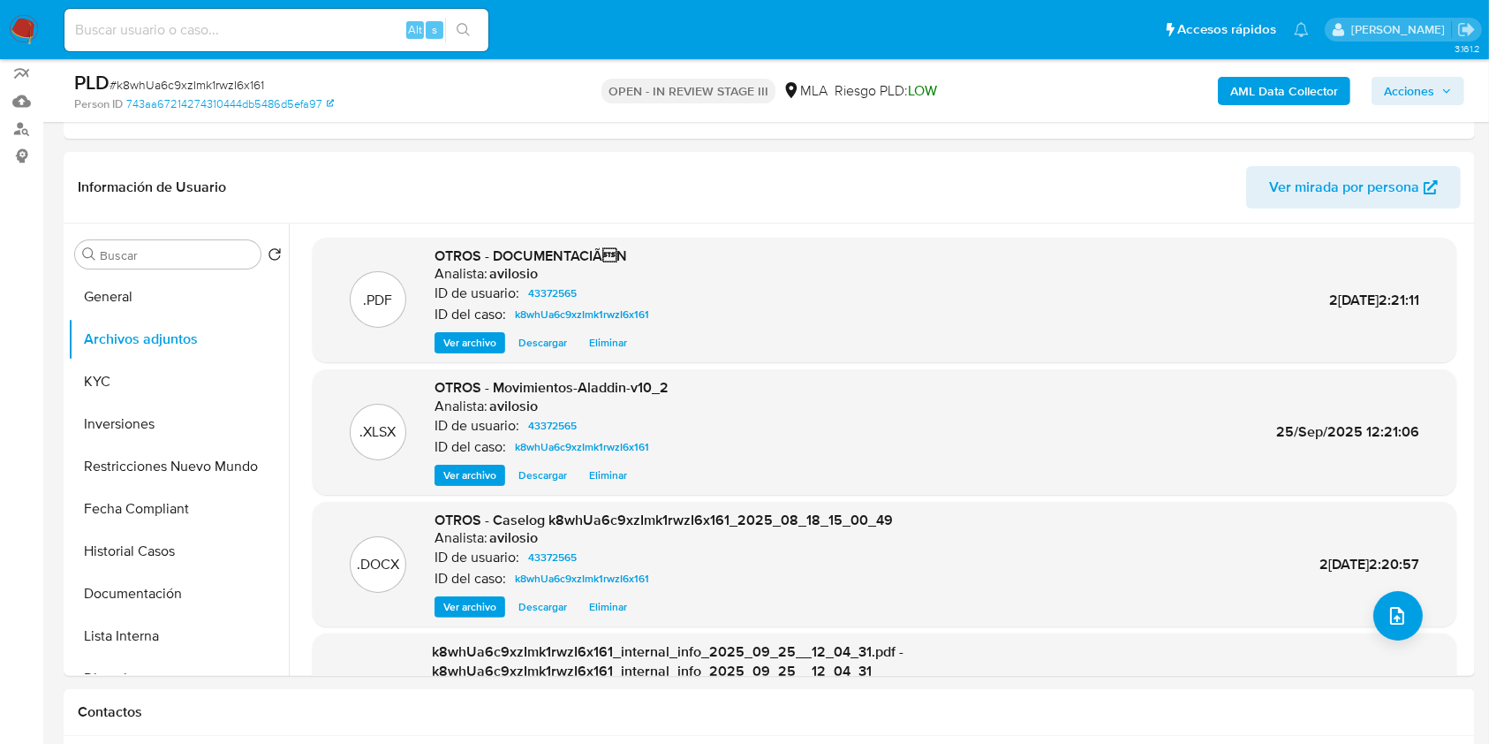
click at [1431, 102] on span "Acciones" at bounding box center [1409, 91] width 50 height 28
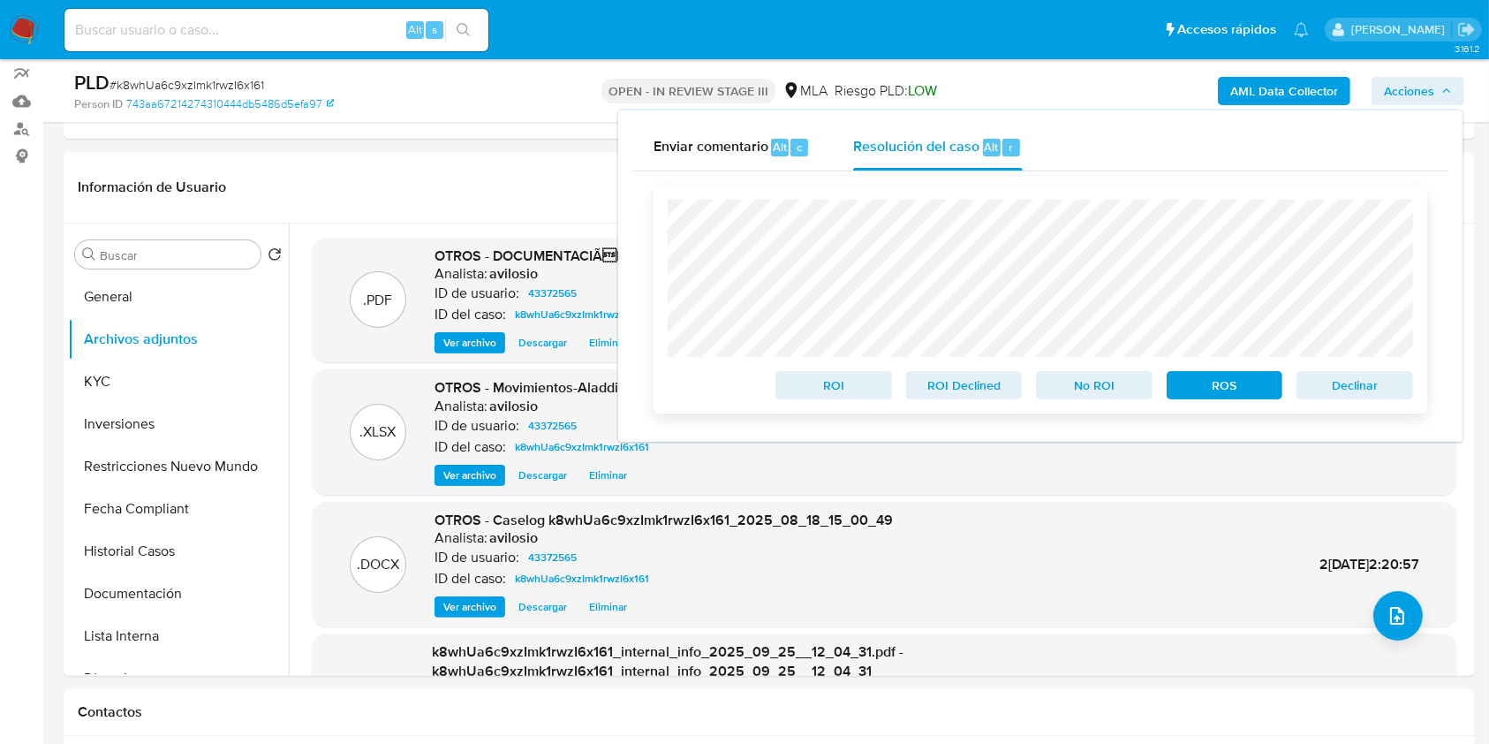
click at [1086, 396] on span "No ROI" at bounding box center [1094, 385] width 92 height 25
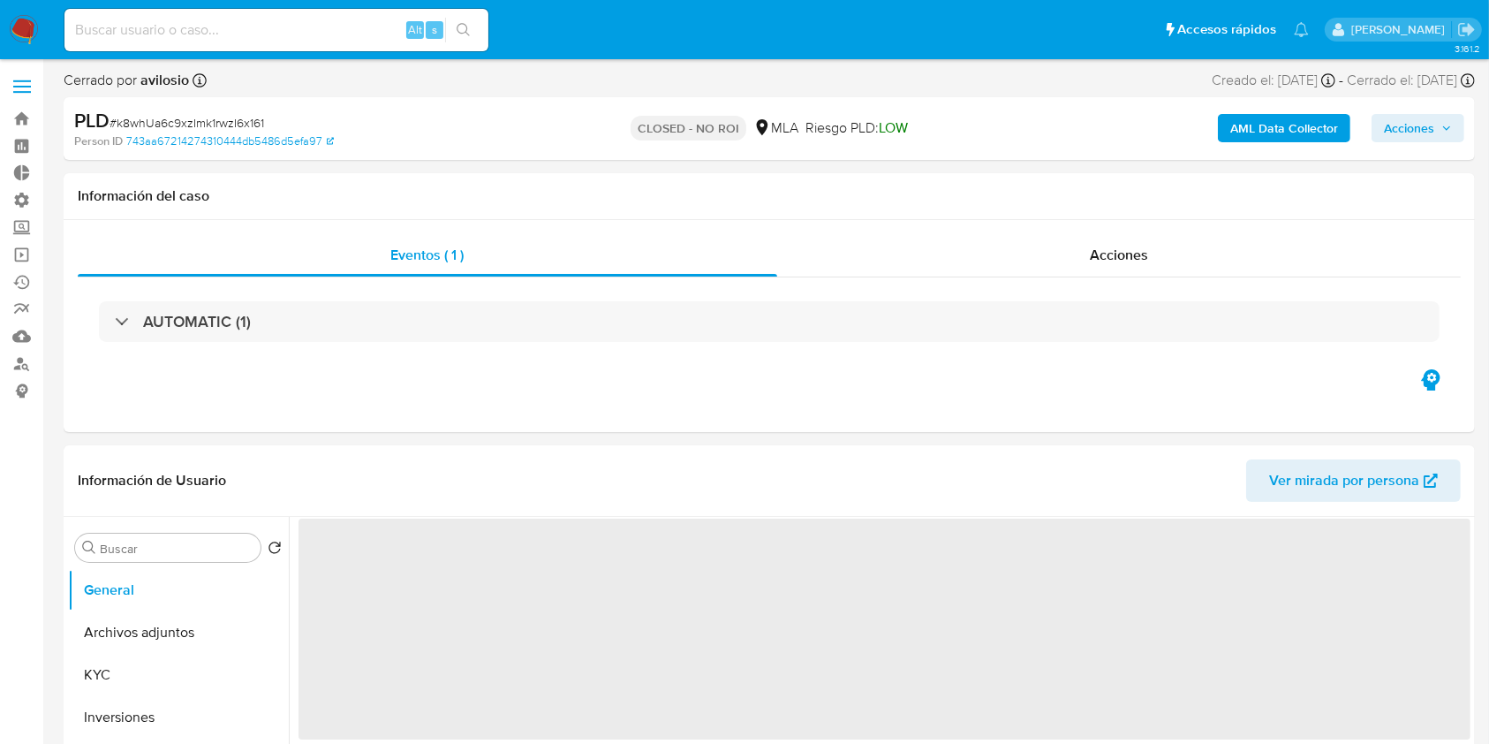
select select "10"
